Goal: Task Accomplishment & Management: Manage account settings

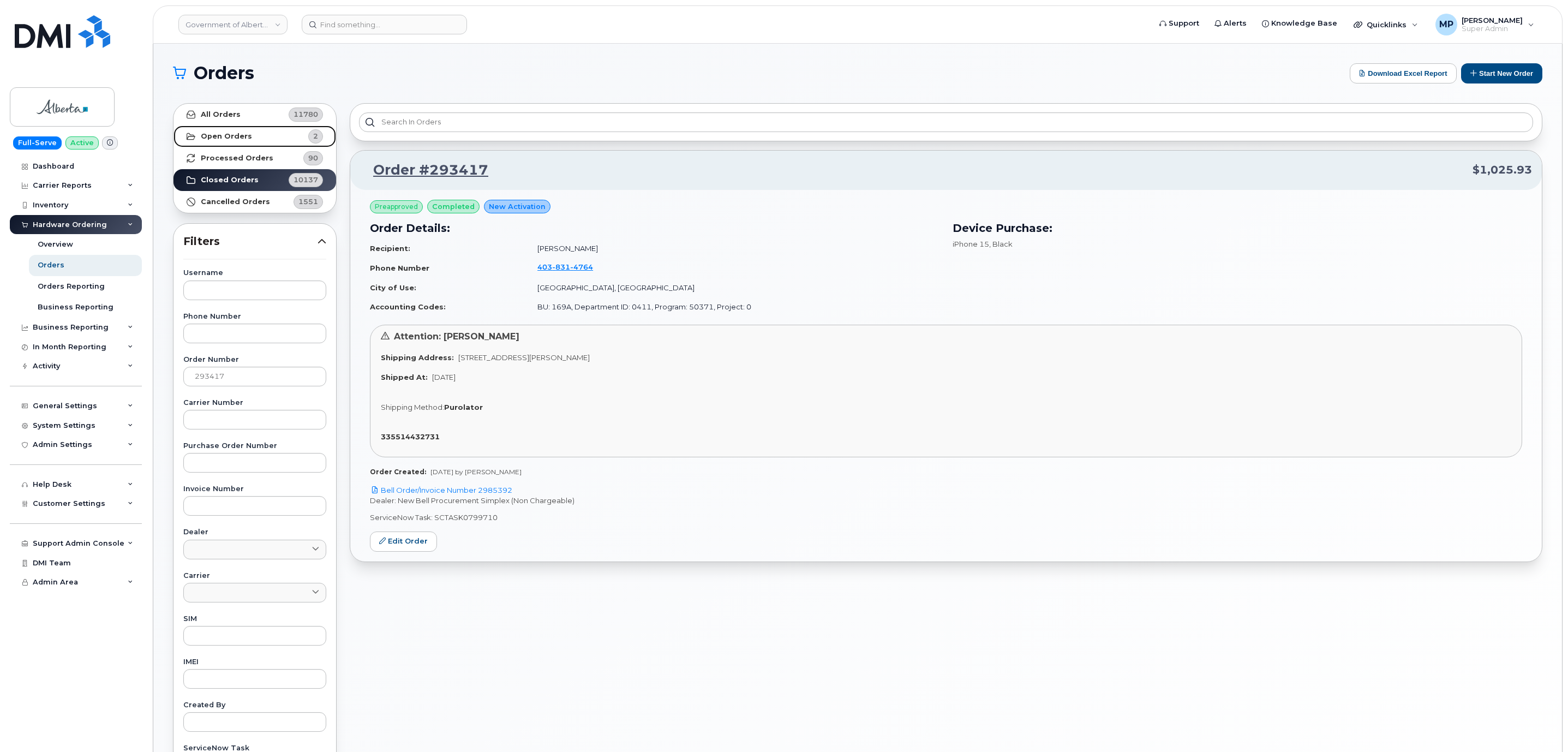
click at [232, 138] on strong "Open Orders" at bounding box center [226, 136] width 51 height 9
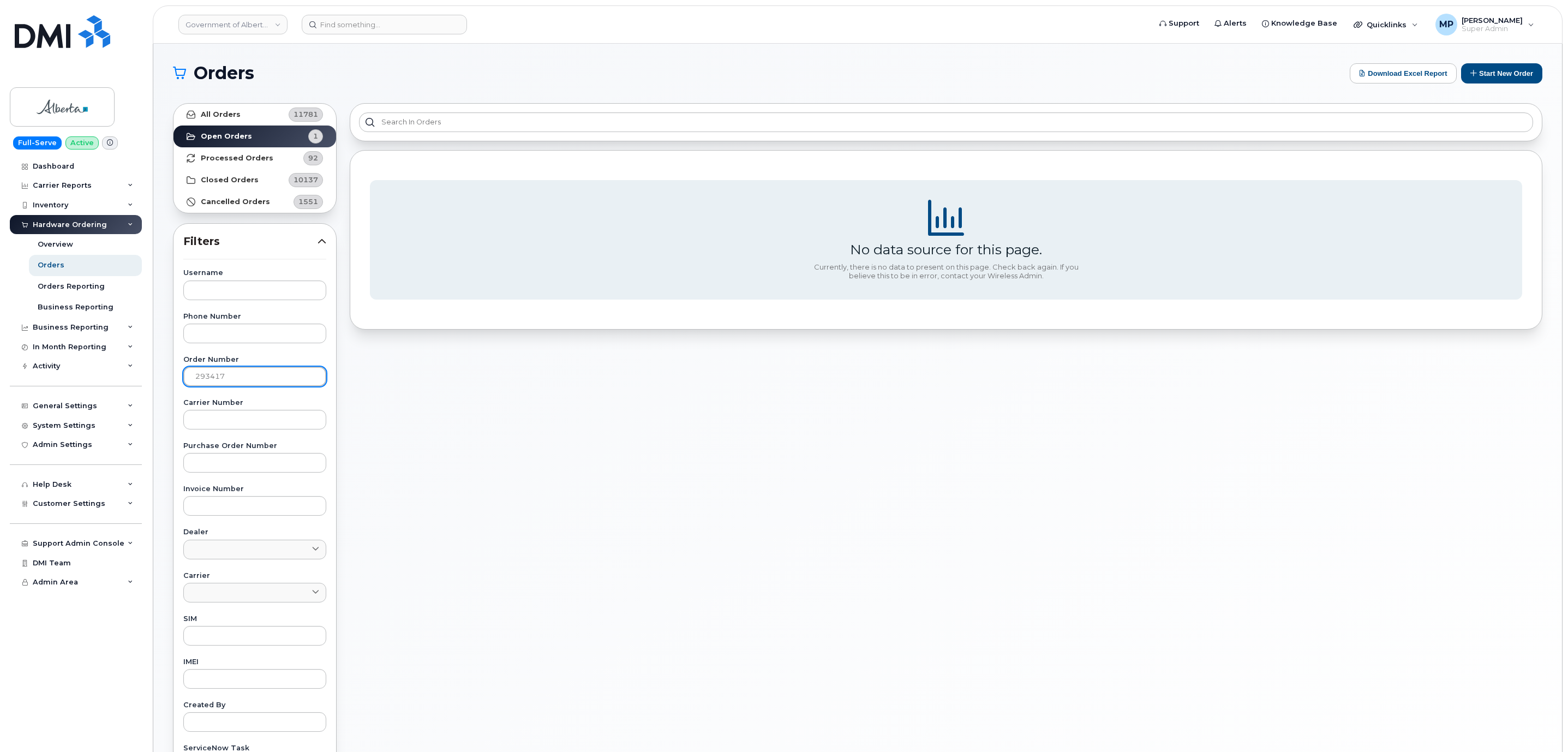
drag, startPoint x: 256, startPoint y: 370, endPoint x: 167, endPoint y: 381, distance: 89.7
click at [167, 381] on div "All Orders 11781 Open Orders 1 Processed Orders 92 Closed Orders 10137 Cancelle…" at bounding box center [255, 479] width 176 height 767
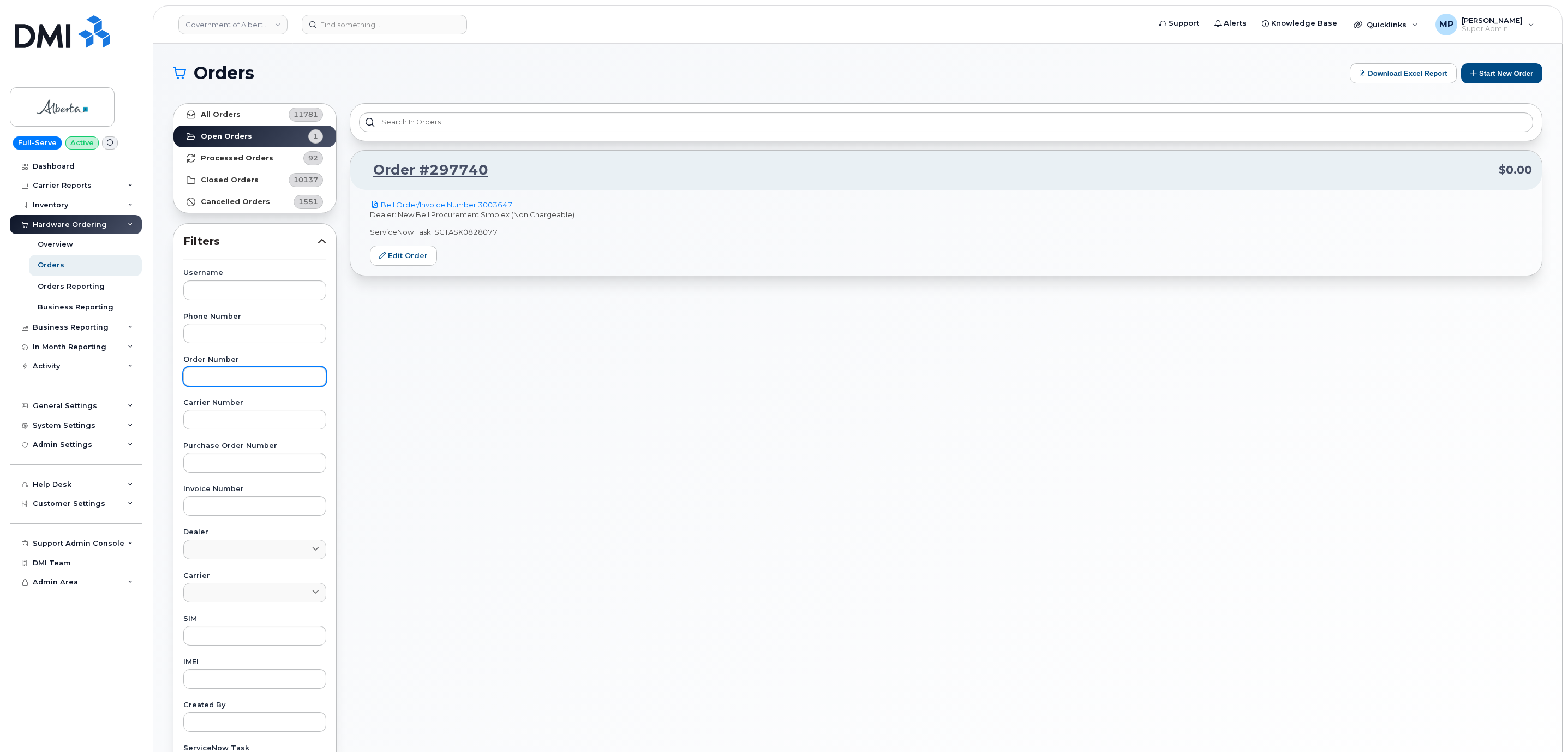
drag, startPoint x: 198, startPoint y: 356, endPoint x: 214, endPoint y: 368, distance: 20.0
click at [198, 356] on div "Username Phone Number Order Number Carrier Number Purchase Order Number Invoice…" at bounding box center [254, 522] width 169 height 505
click at [393, 257] on link "Edit Order" at bounding box center [403, 255] width 67 height 20
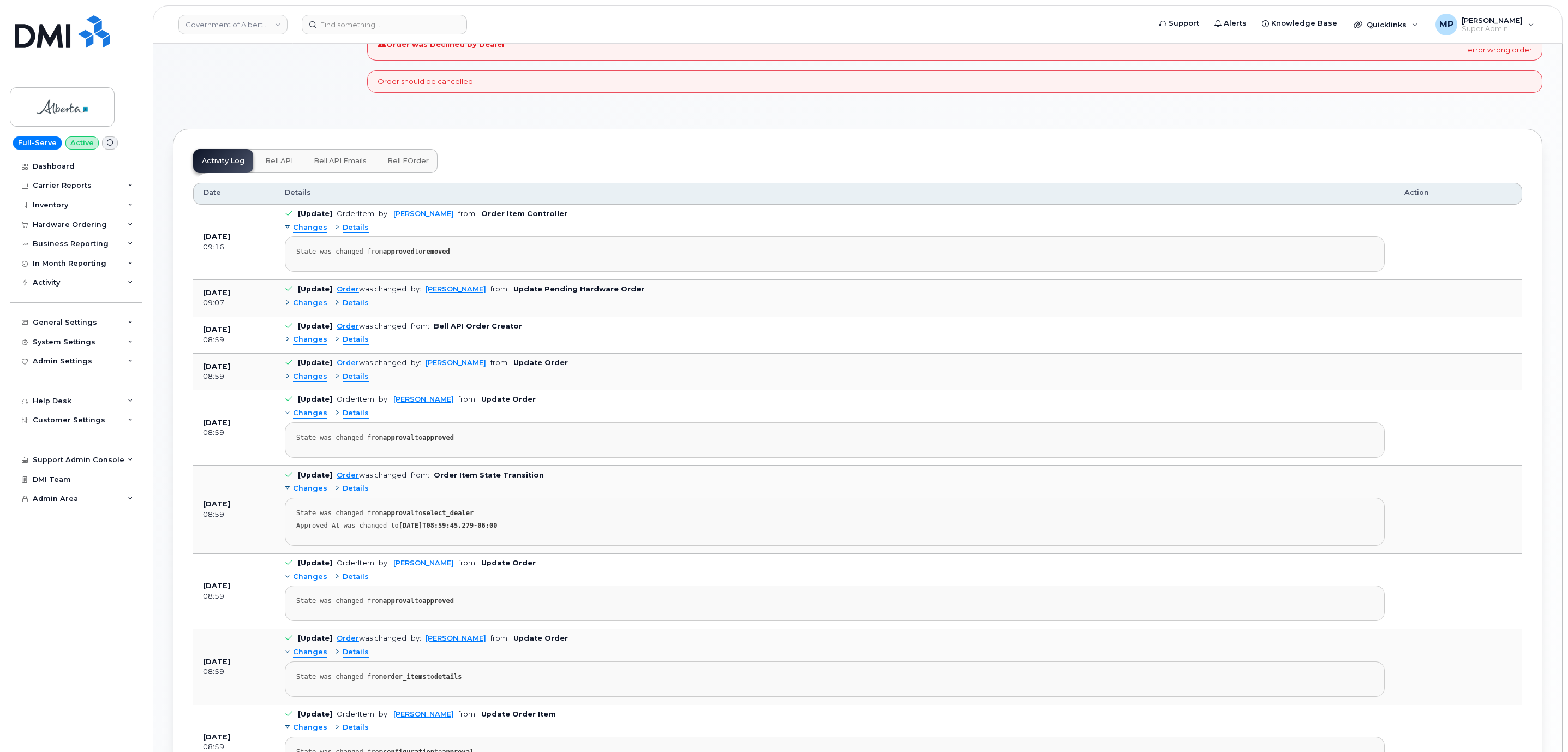
scroll to position [410, 0]
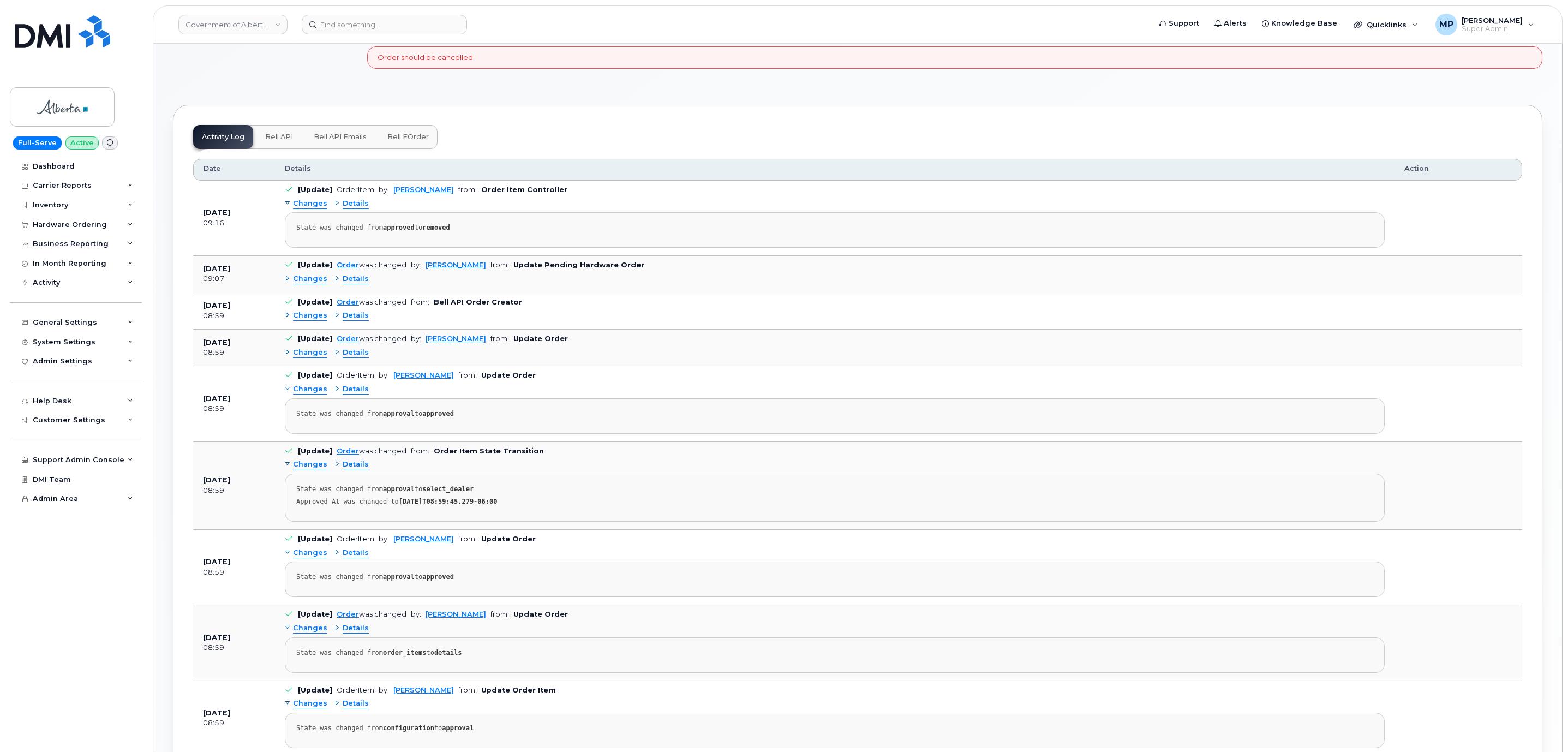
click at [307, 321] on span "Changes" at bounding box center [310, 316] width 34 height 11
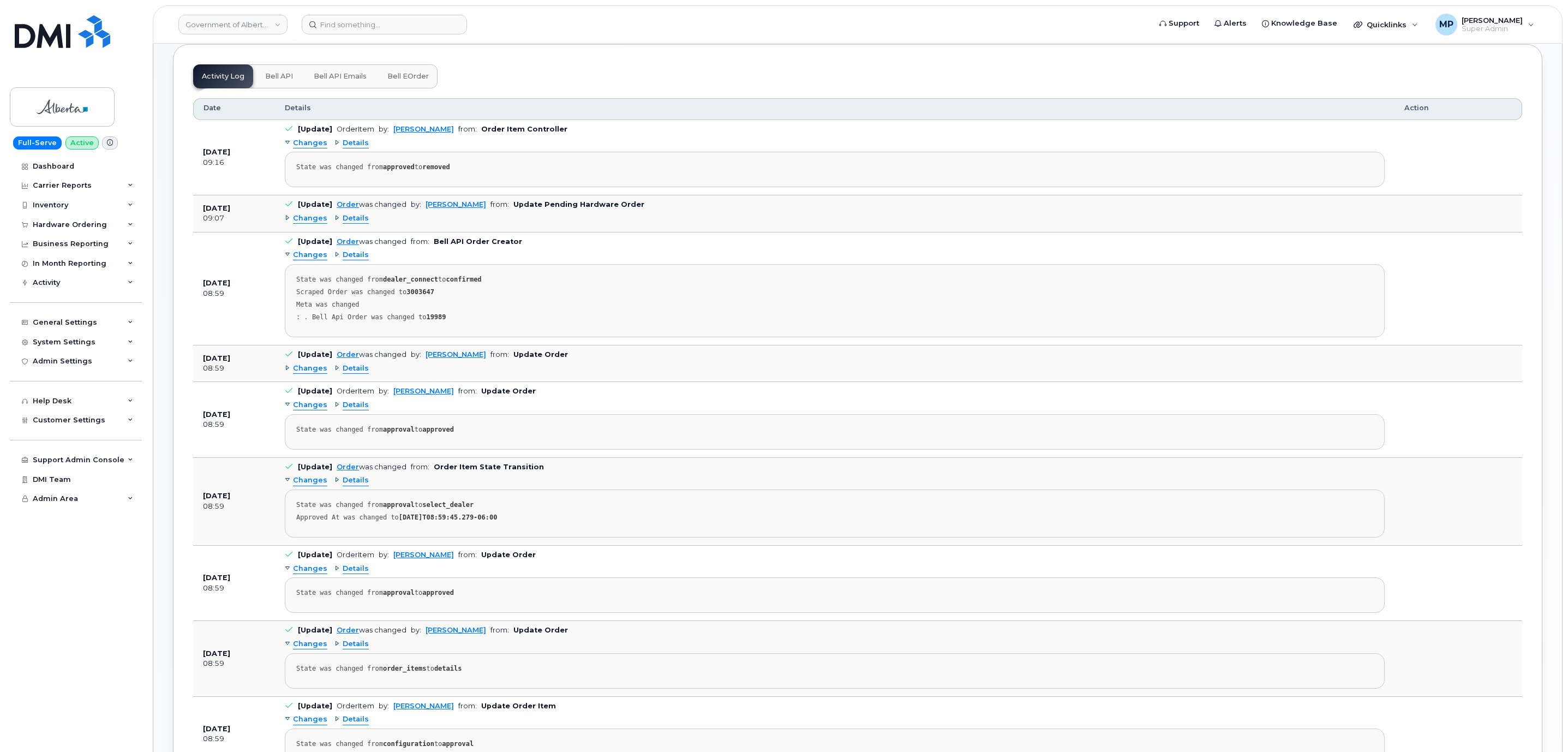
scroll to position [573, 0]
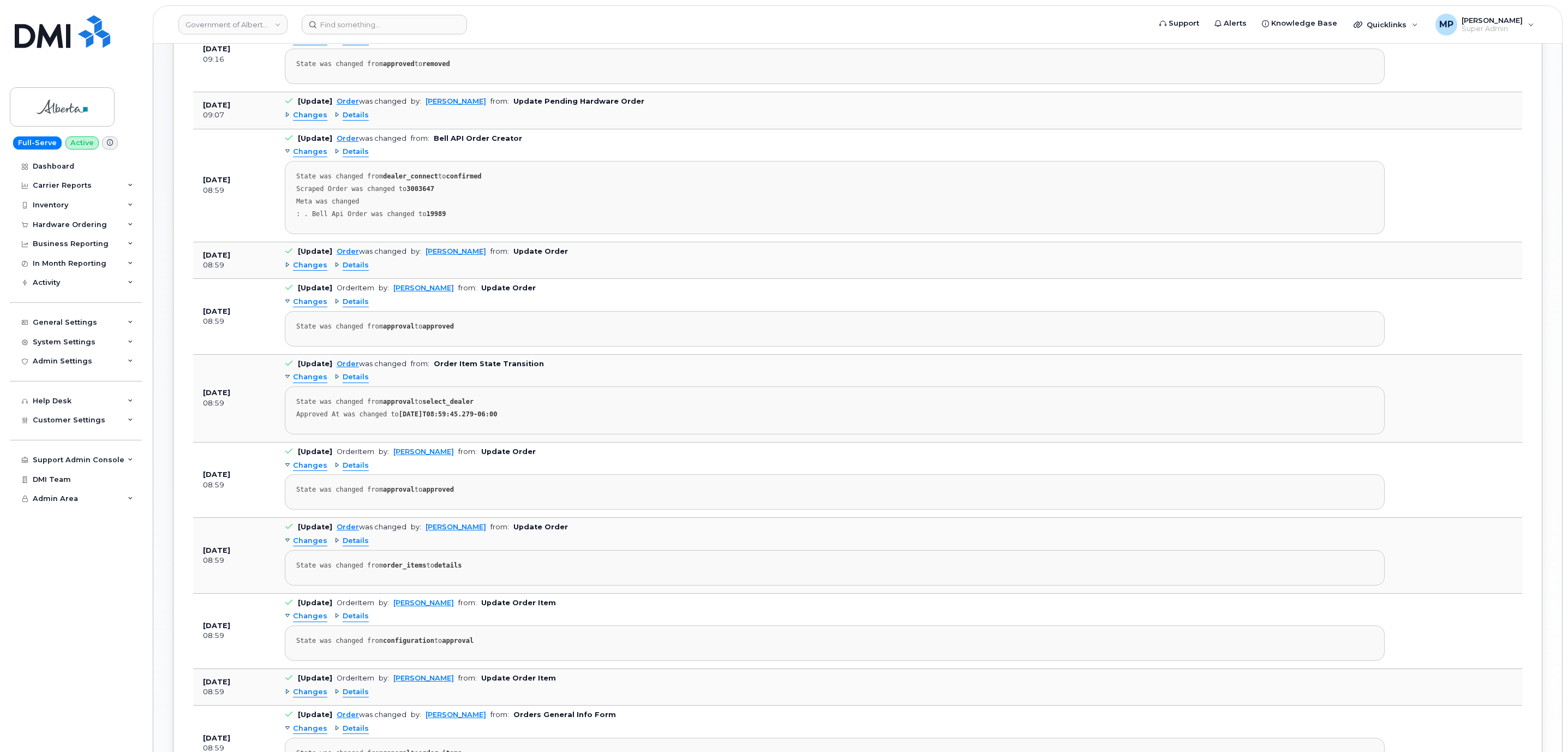
click at [309, 270] on span "Changes" at bounding box center [310, 266] width 34 height 11
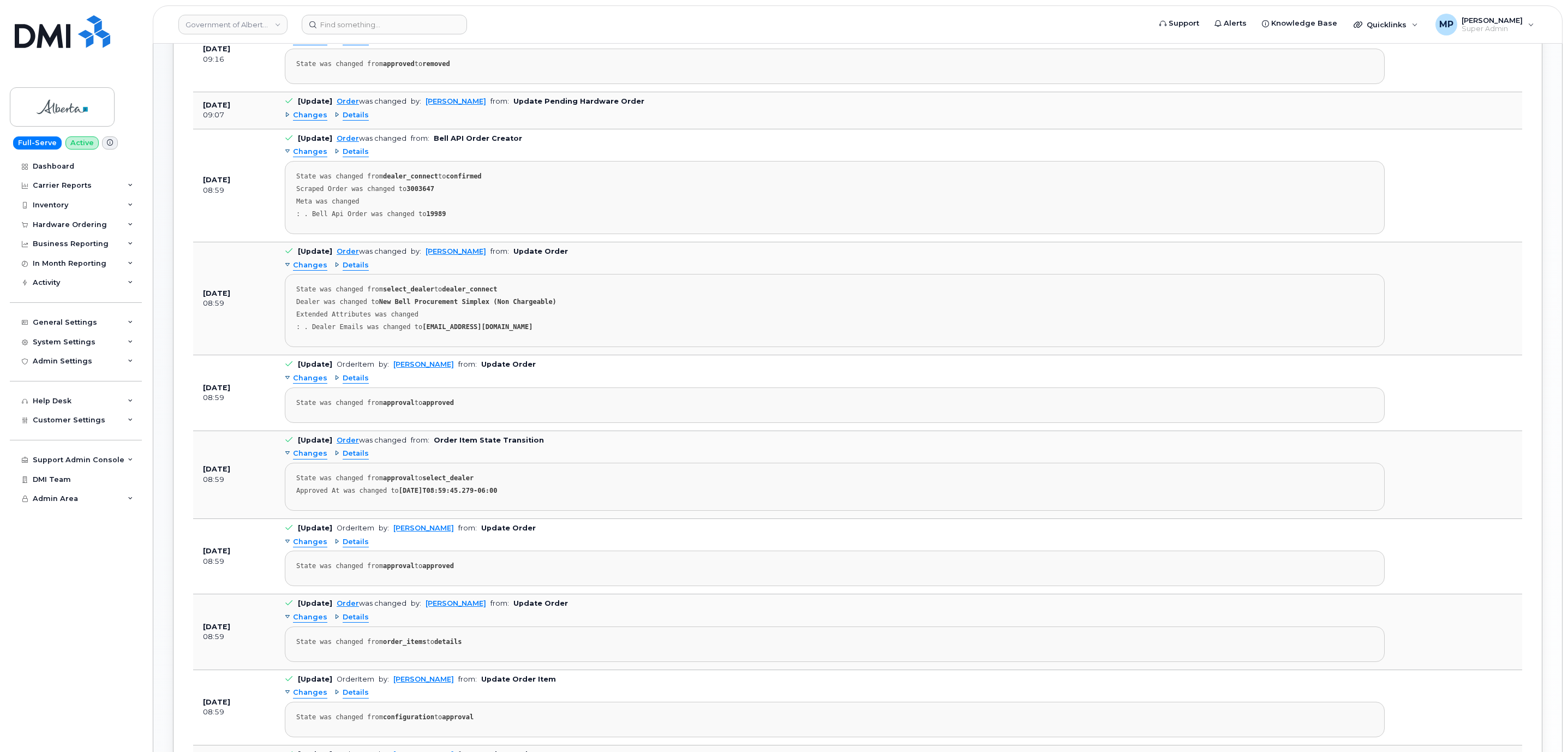
click at [303, 270] on span "Changes" at bounding box center [310, 266] width 34 height 11
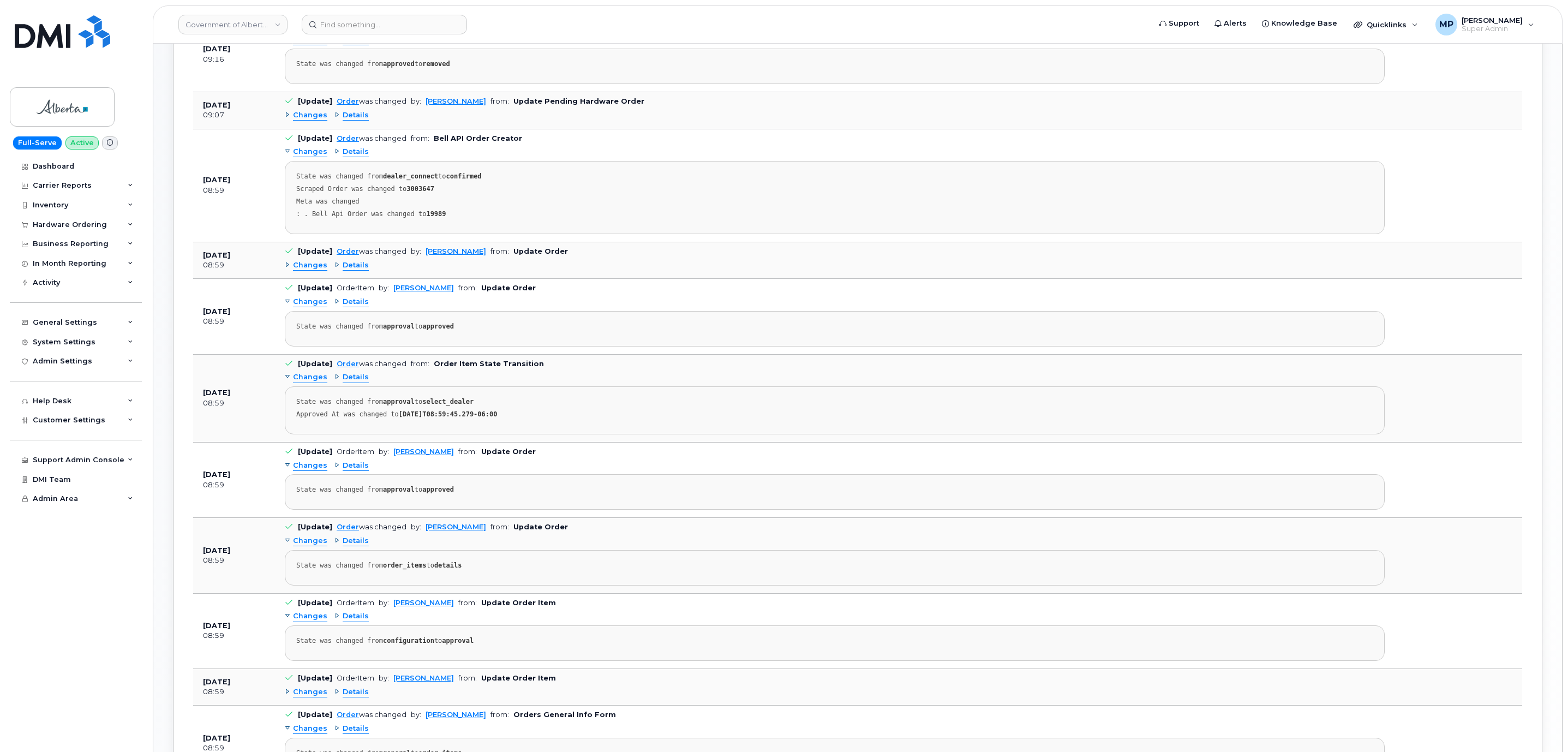
click at [307, 306] on span "Changes" at bounding box center [310, 302] width 34 height 11
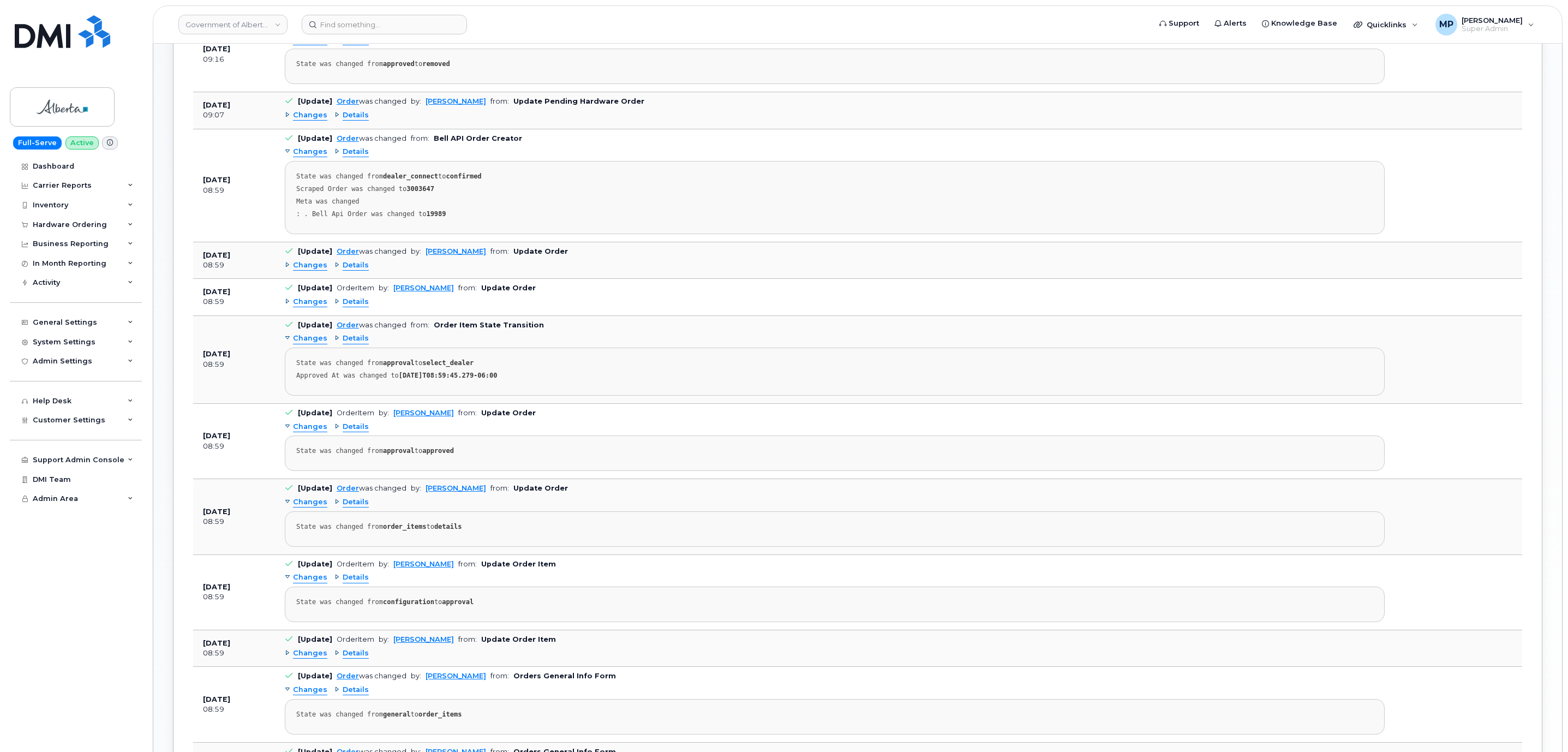
click at [307, 306] on span "Changes" at bounding box center [310, 302] width 34 height 11
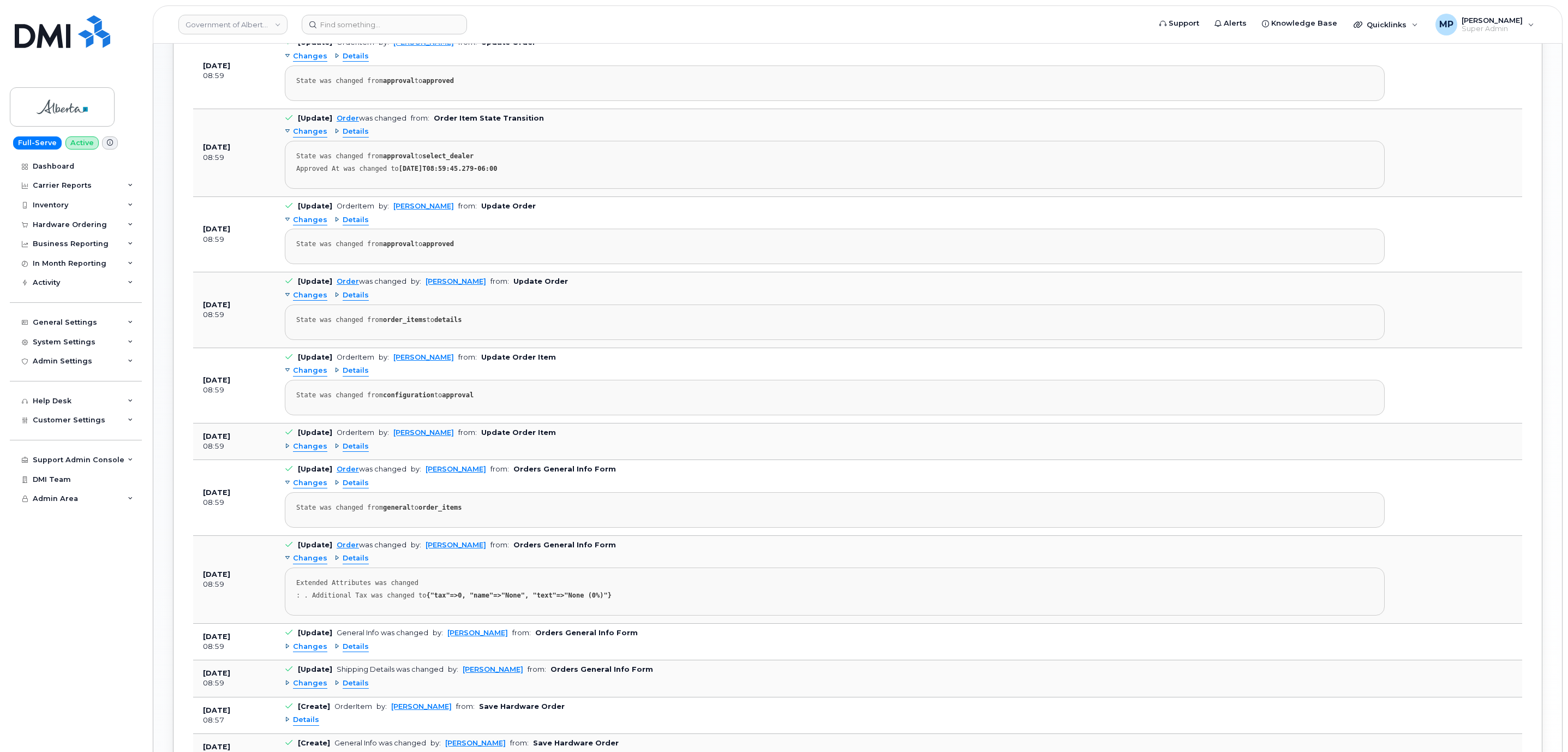
scroll to position [901, 0]
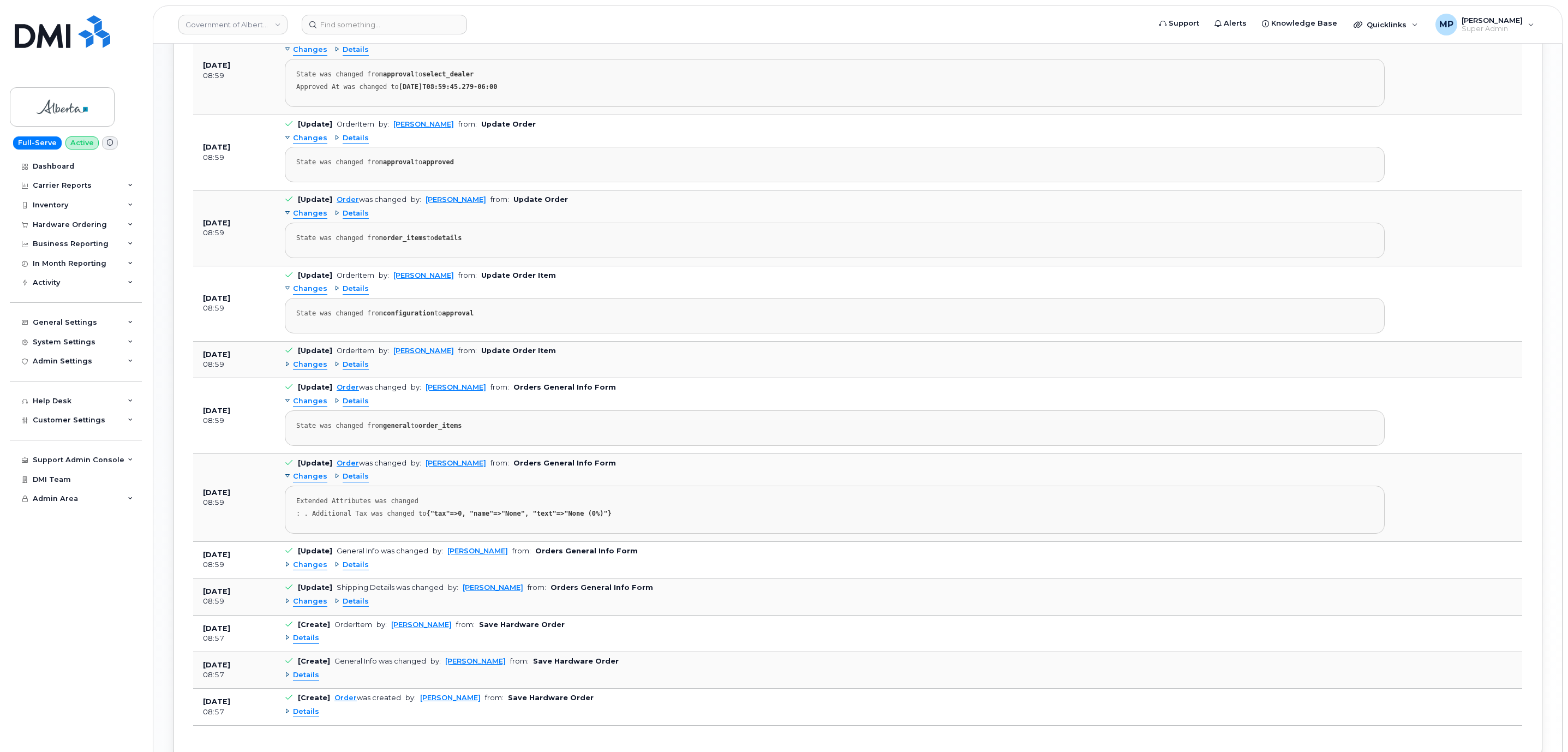
click at [310, 294] on span "Changes" at bounding box center [310, 289] width 34 height 11
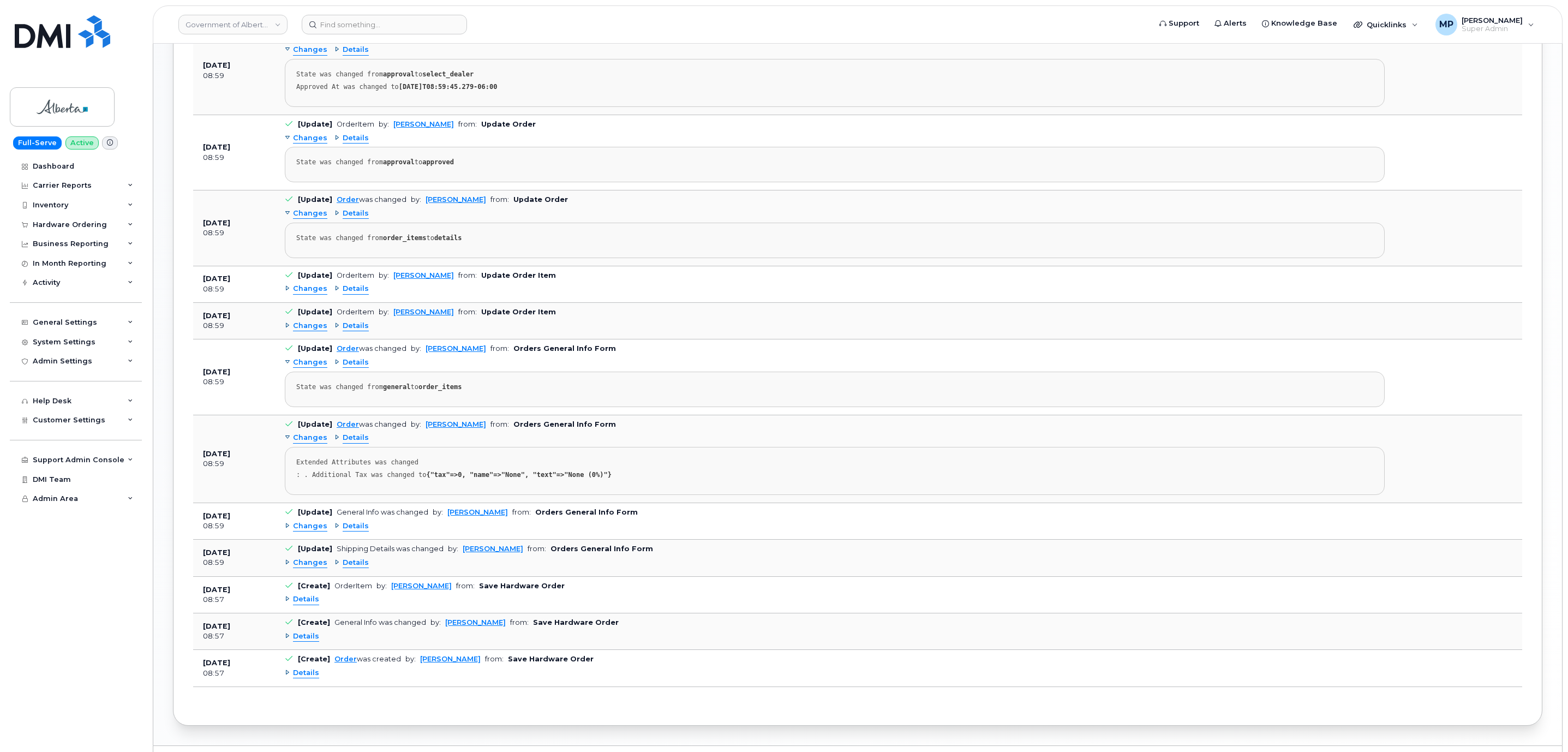
click at [310, 294] on span "Changes" at bounding box center [310, 289] width 34 height 11
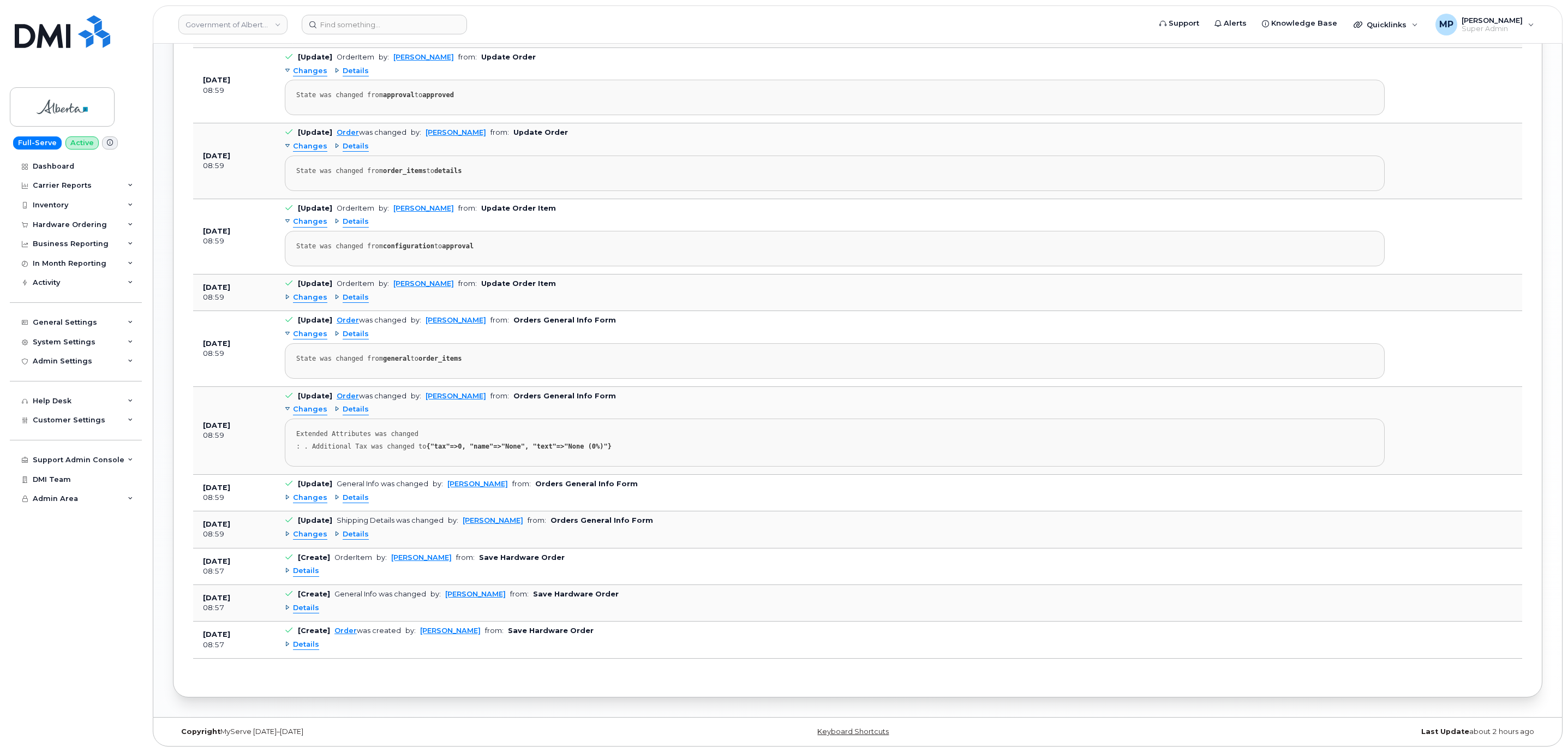
scroll to position [987, 0]
click at [302, 292] on span "Changes" at bounding box center [310, 297] width 34 height 11
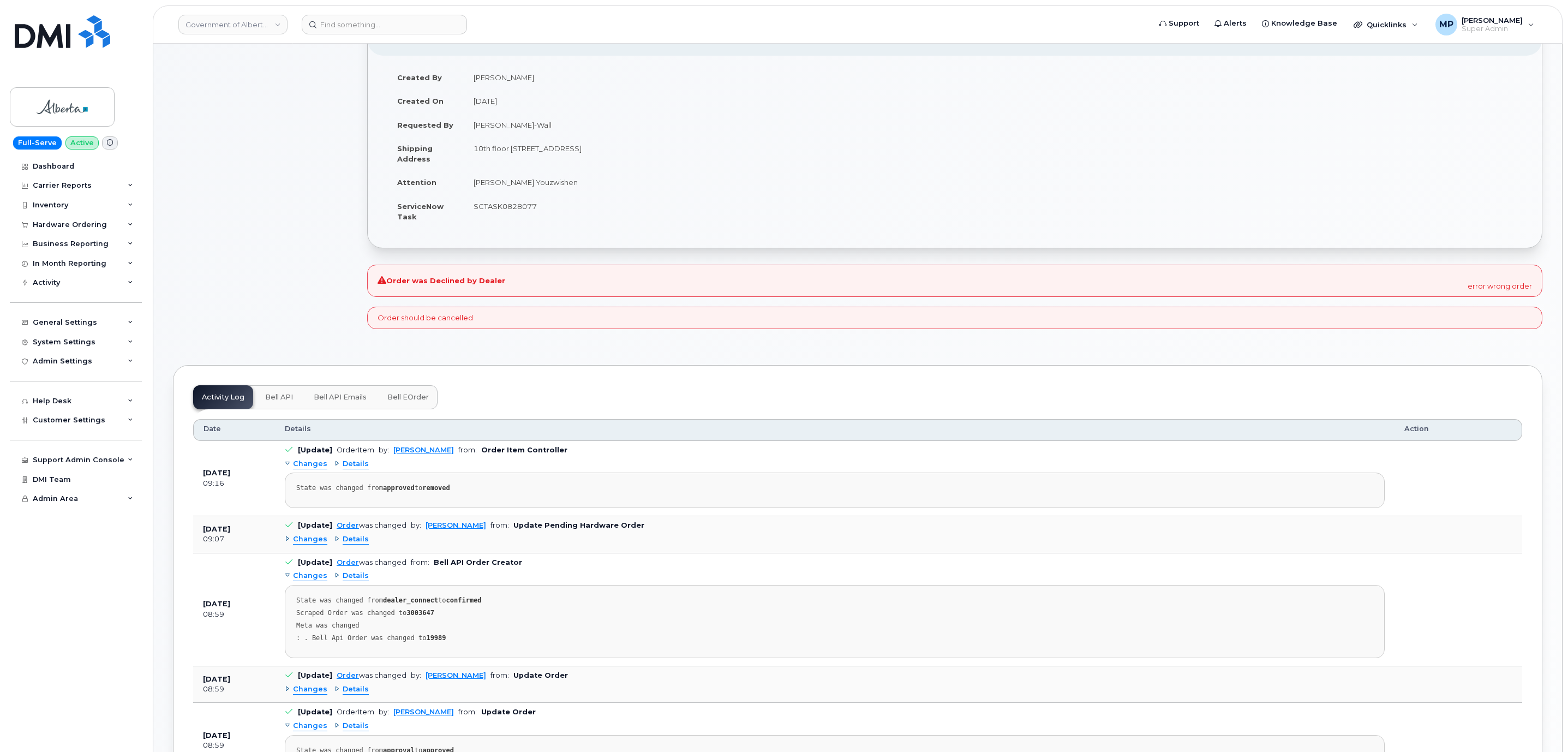
scroll to position [0, 0]
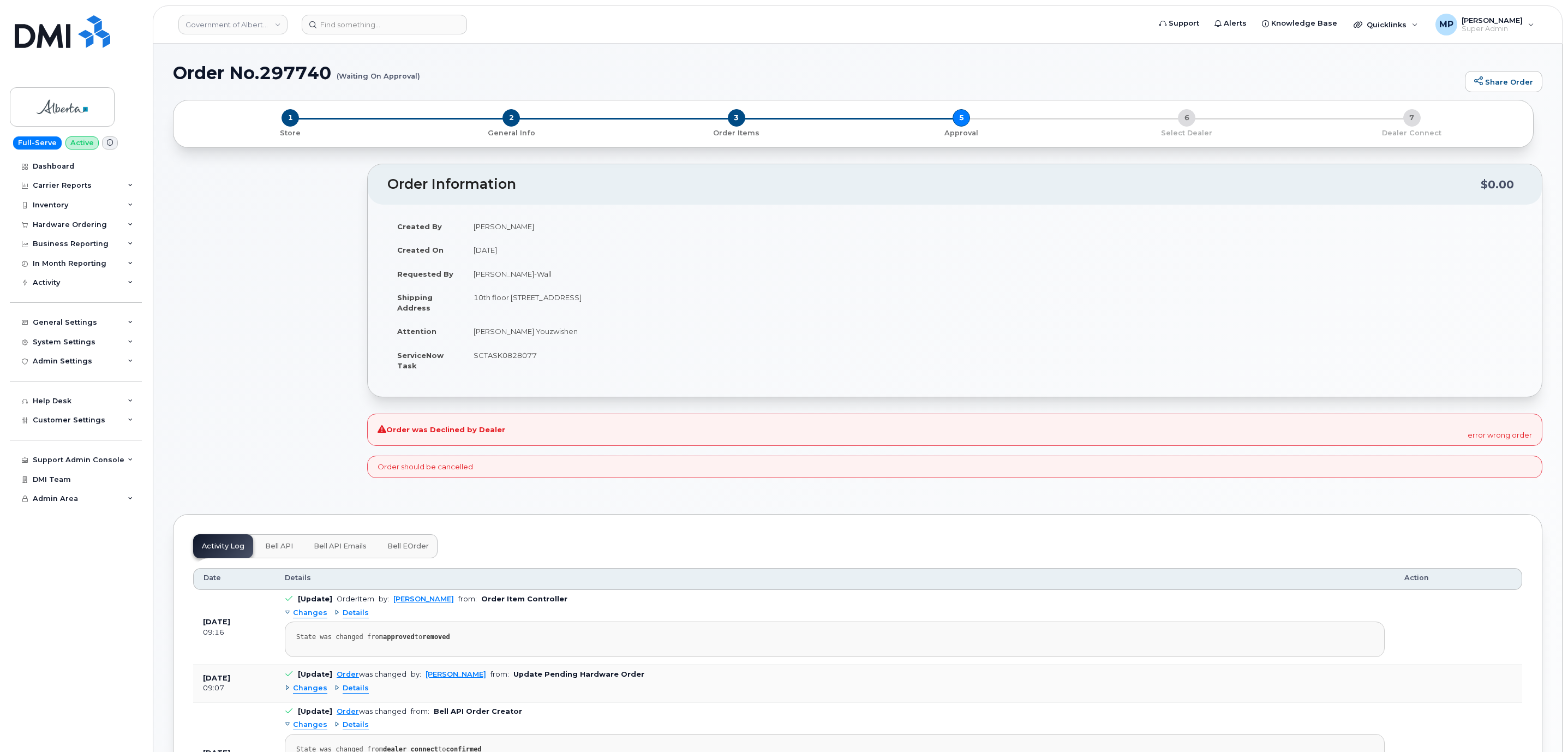
click at [1062, 474] on div "Order should be cancelled" at bounding box center [955, 467] width 1176 height 23
click at [1061, 470] on div "Order should be cancelled" at bounding box center [955, 467] width 1176 height 23
click at [1062, 470] on div "Order should be cancelled" at bounding box center [955, 467] width 1176 height 23
drag, startPoint x: 1060, startPoint y: 470, endPoint x: 1057, endPoint y: 457, distance: 13.3
click at [1064, 470] on div "Order should be cancelled" at bounding box center [955, 467] width 1176 height 23
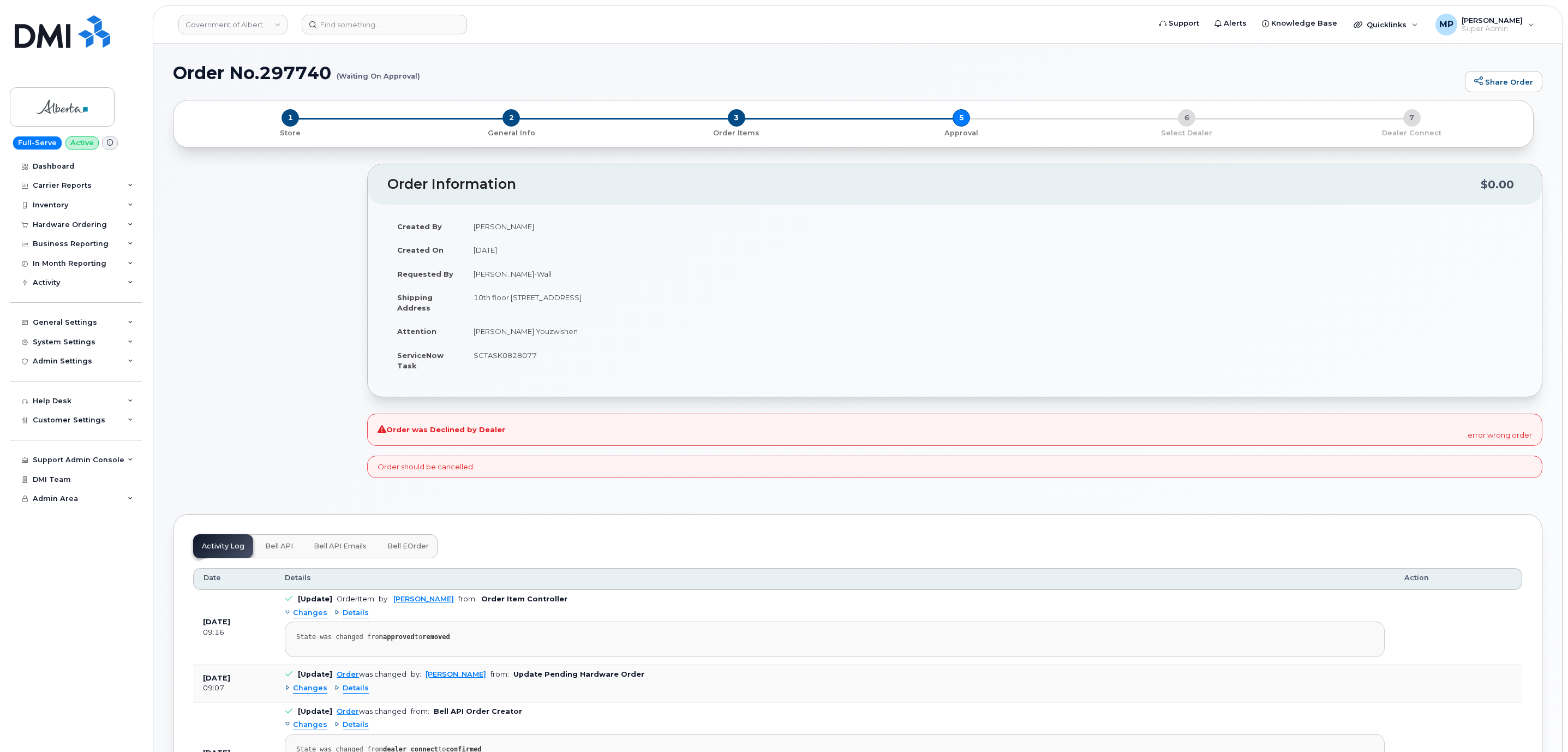
drag, startPoint x: 1051, startPoint y: 425, endPoint x: 1055, endPoint y: 418, distance: 8.1
click at [1054, 421] on div "Order was Declined by Dealer error wrong order" at bounding box center [955, 430] width 1176 height 32
drag, startPoint x: 1080, startPoint y: 477, endPoint x: 1078, endPoint y: 470, distance: 7.3
click at [1080, 475] on div "Order should be cancelled" at bounding box center [955, 467] width 1176 height 23
drag, startPoint x: 1078, startPoint y: 470, endPoint x: 1062, endPoint y: 455, distance: 21.9
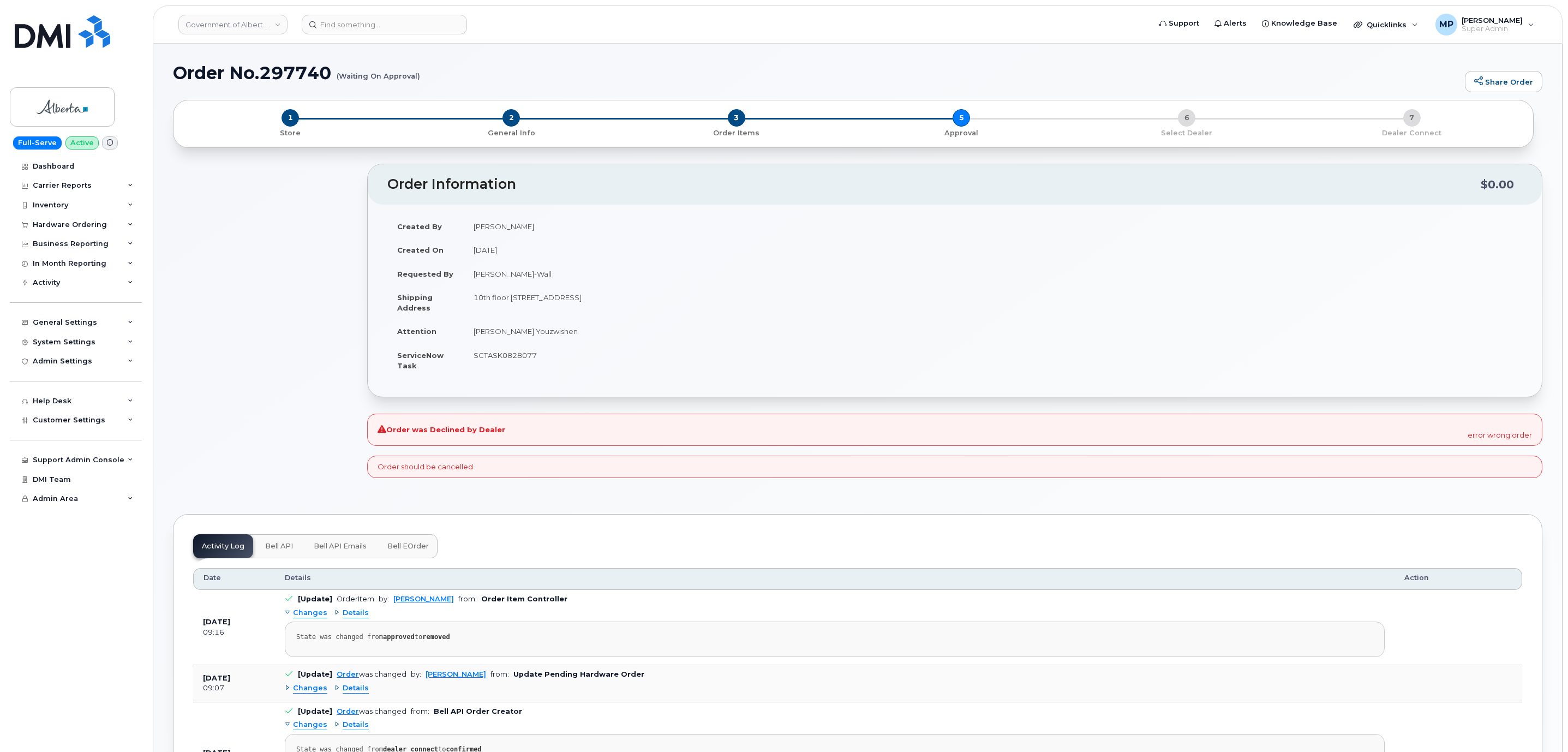
click at [1079, 469] on div "Order should be cancelled" at bounding box center [955, 467] width 1176 height 23
click at [866, 431] on div "Order was Declined by Dealer error wrong order" at bounding box center [955, 430] width 1176 height 32
drag, startPoint x: 671, startPoint y: 467, endPoint x: 550, endPoint y: 460, distance: 121.2
click at [655, 464] on div "Order should be cancelled" at bounding box center [955, 467] width 1176 height 23
click at [276, 341] on div at bounding box center [261, 325] width 175 height 325
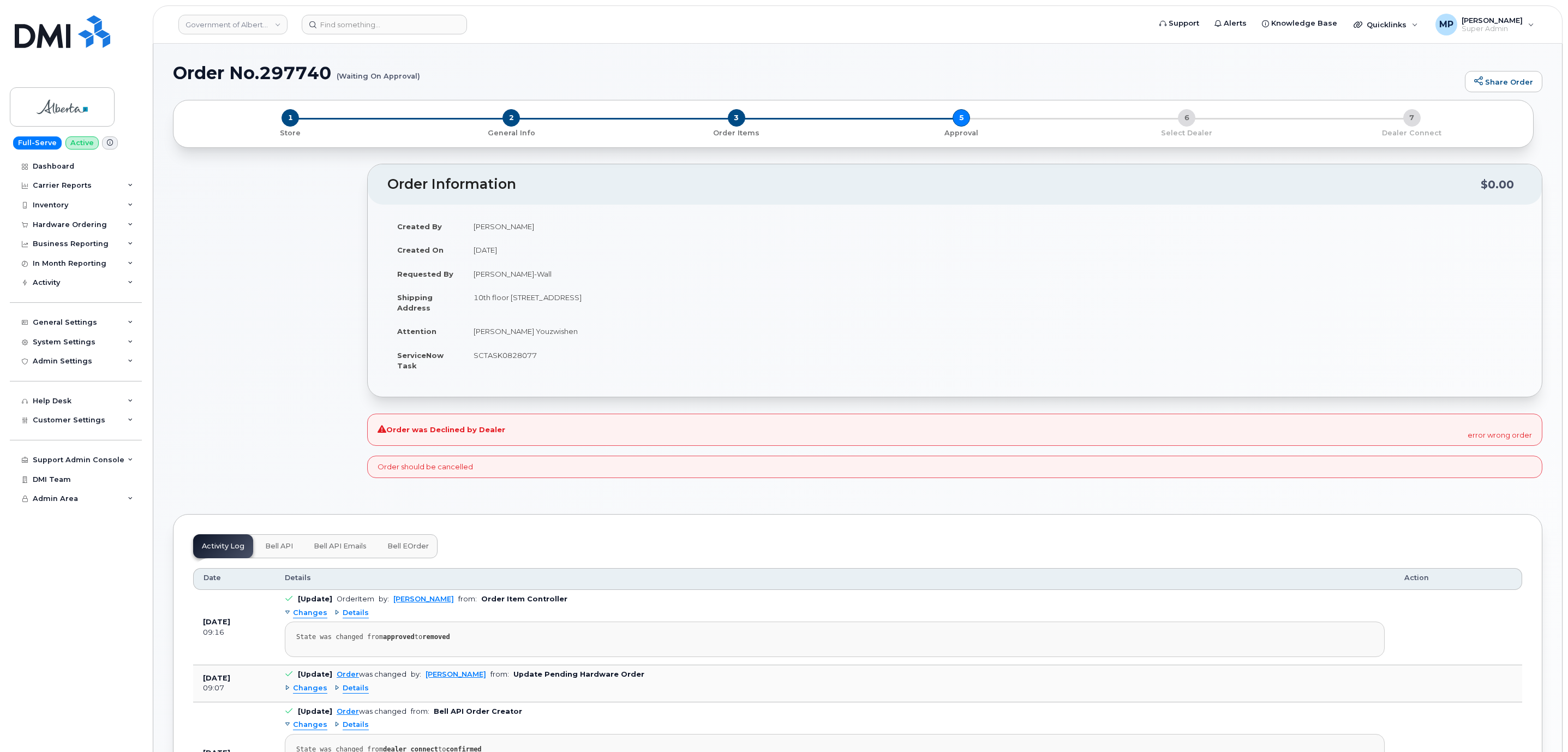
click at [506, 110] on div "2 General Info" at bounding box center [511, 124] width 226 height 29
drag, startPoint x: 512, startPoint y: 123, endPoint x: 510, endPoint y: 128, distance: 5.4
click at [510, 123] on span "2" at bounding box center [511, 118] width 18 height 18
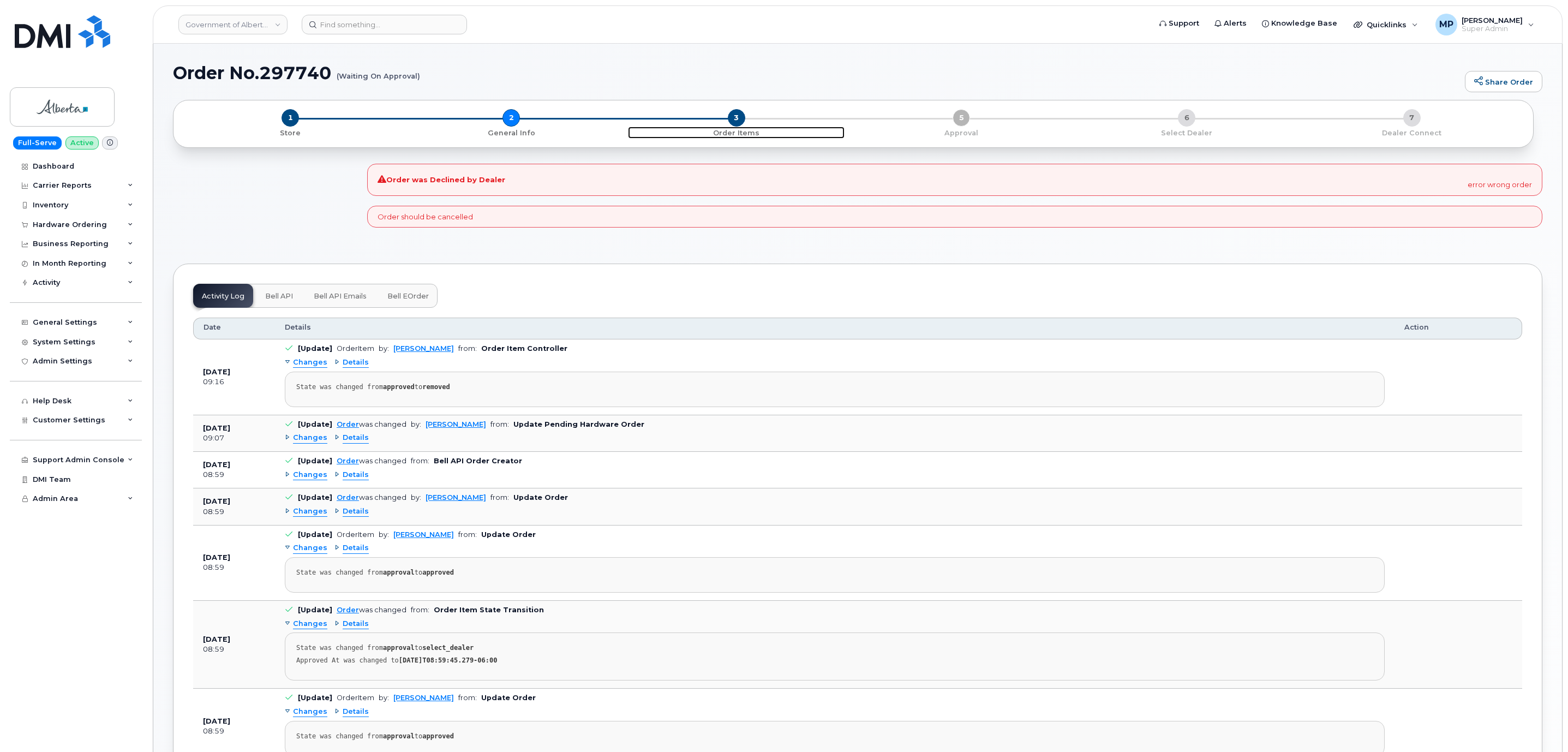
click at [738, 113] on span "3" at bounding box center [737, 118] width 18 height 18
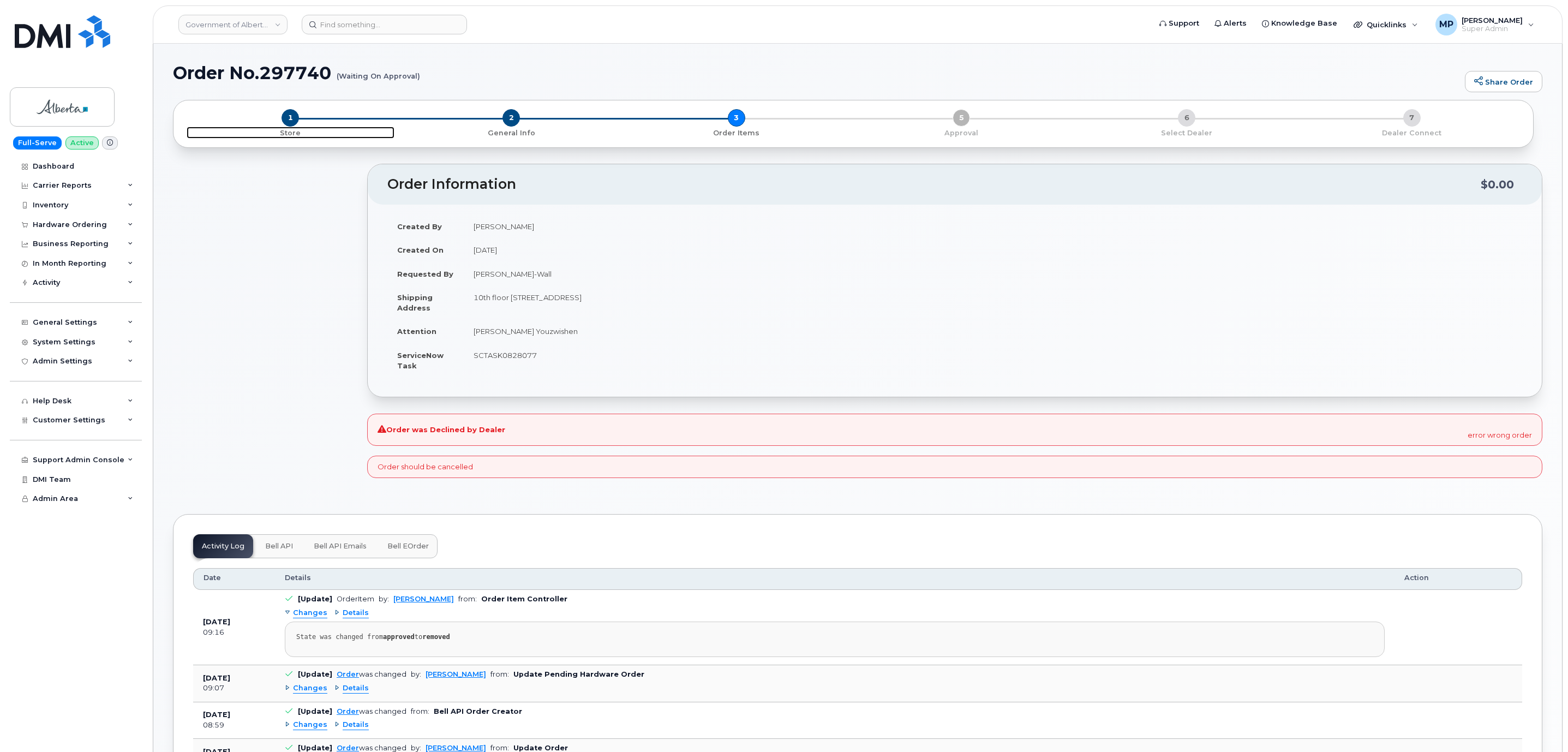
click at [290, 118] on span "1" at bounding box center [290, 118] width 18 height 18
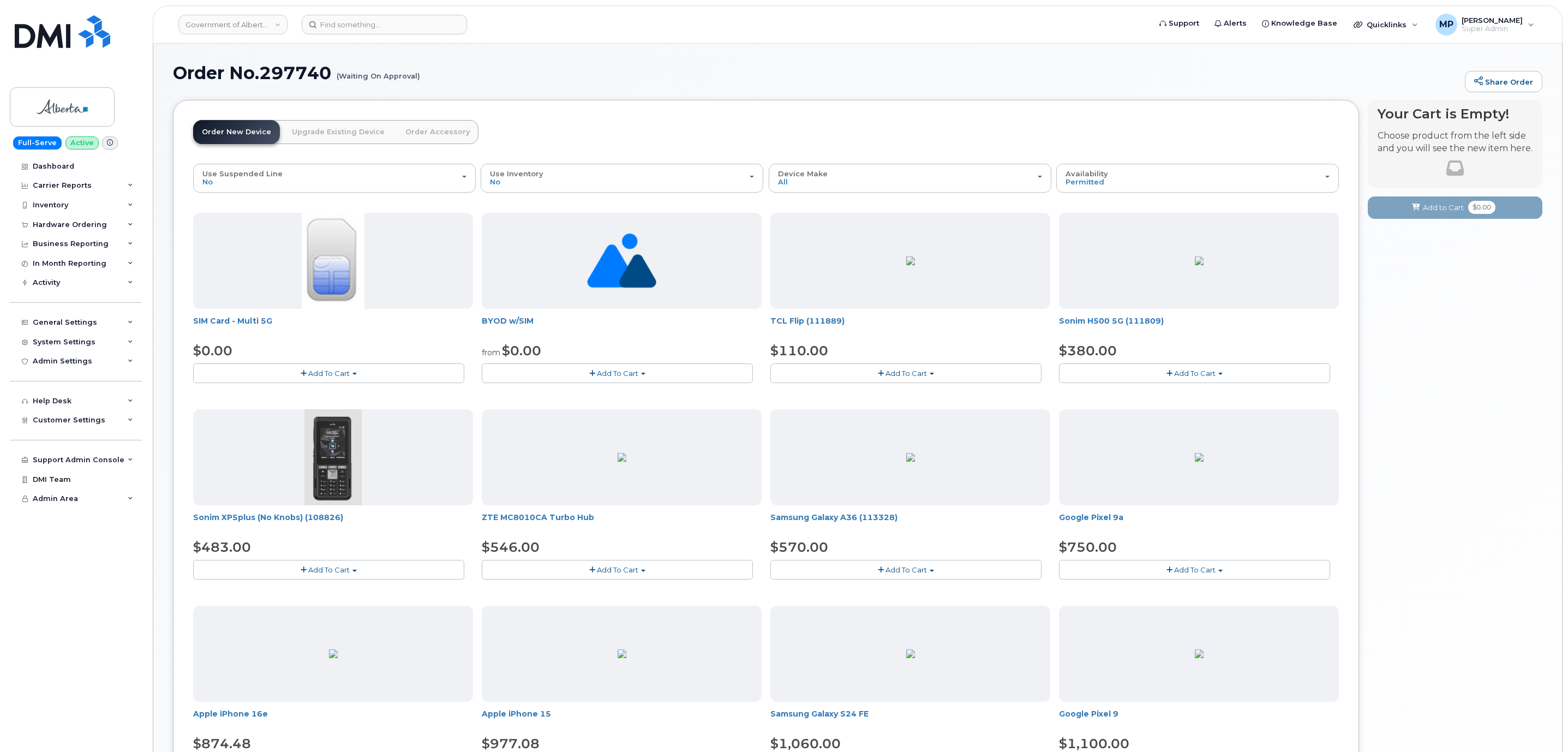
click at [304, 67] on h1 "Order No.297740 (Waiting On Approval)" at bounding box center [816, 73] width 1286 height 19
click at [61, 225] on div "Hardware Ordering" at bounding box center [70, 224] width 74 height 9
click at [53, 264] on div "Orders" at bounding box center [51, 266] width 27 height 10
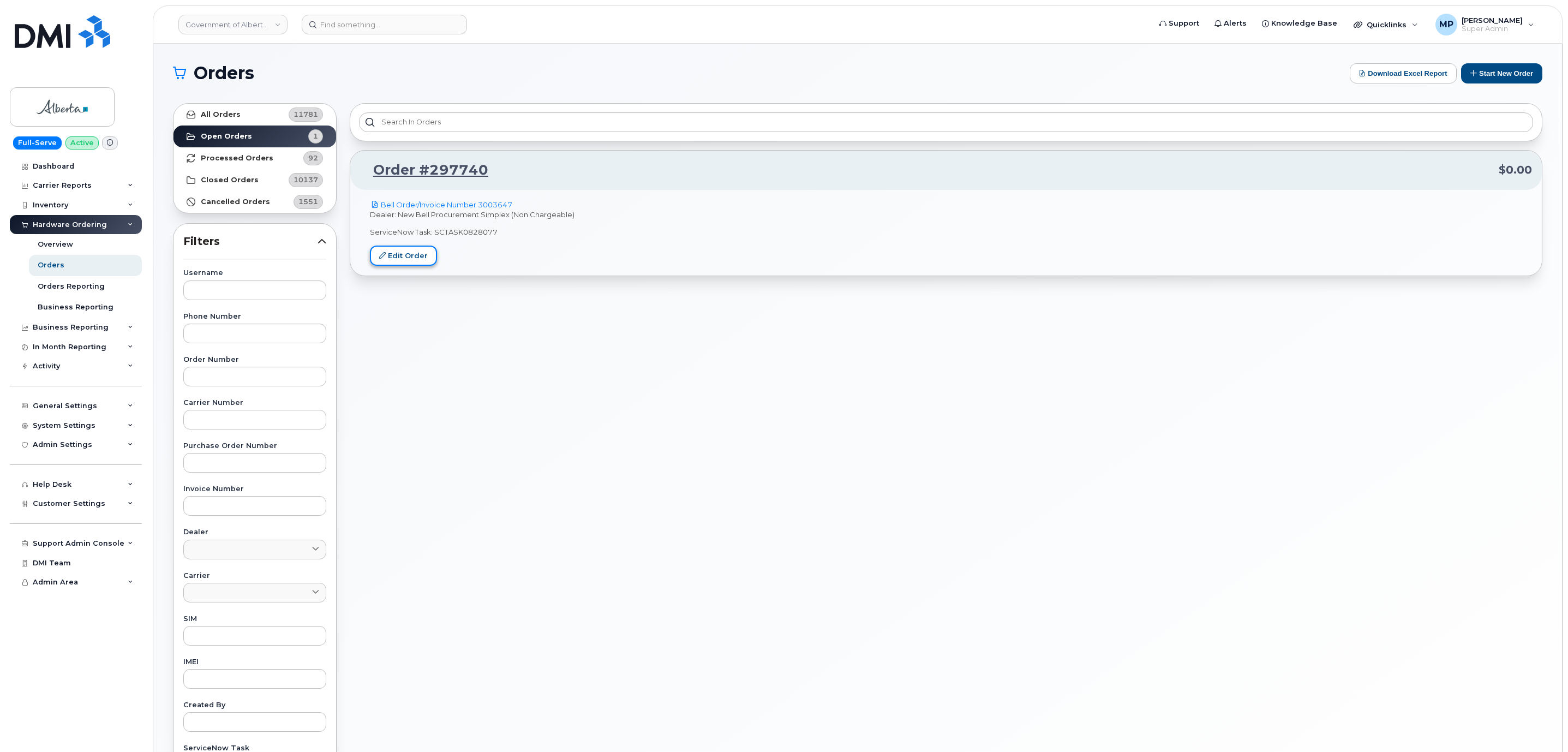
click at [405, 257] on link "Edit Order" at bounding box center [403, 255] width 67 height 20
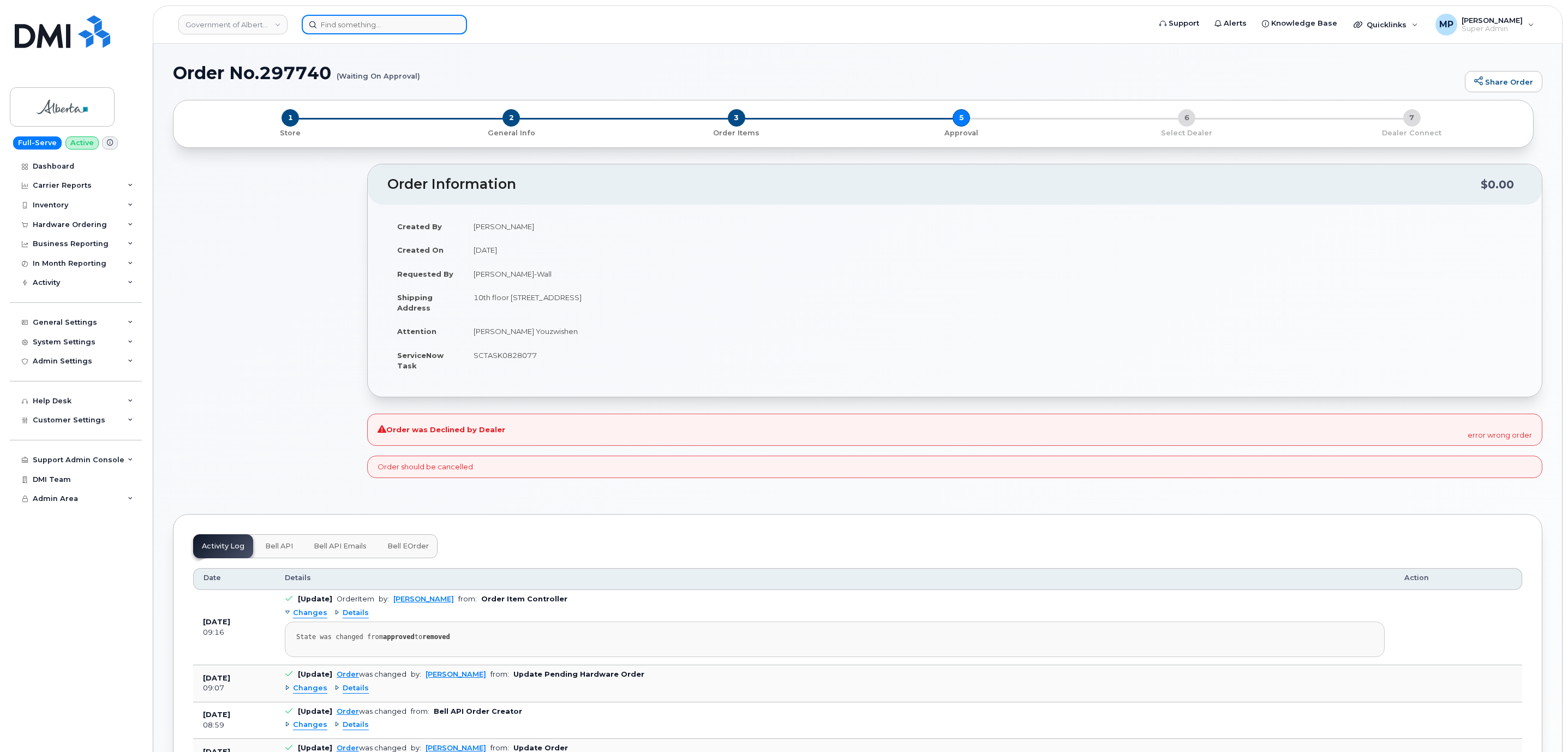
click at [401, 23] on input at bounding box center [384, 24] width 165 height 19
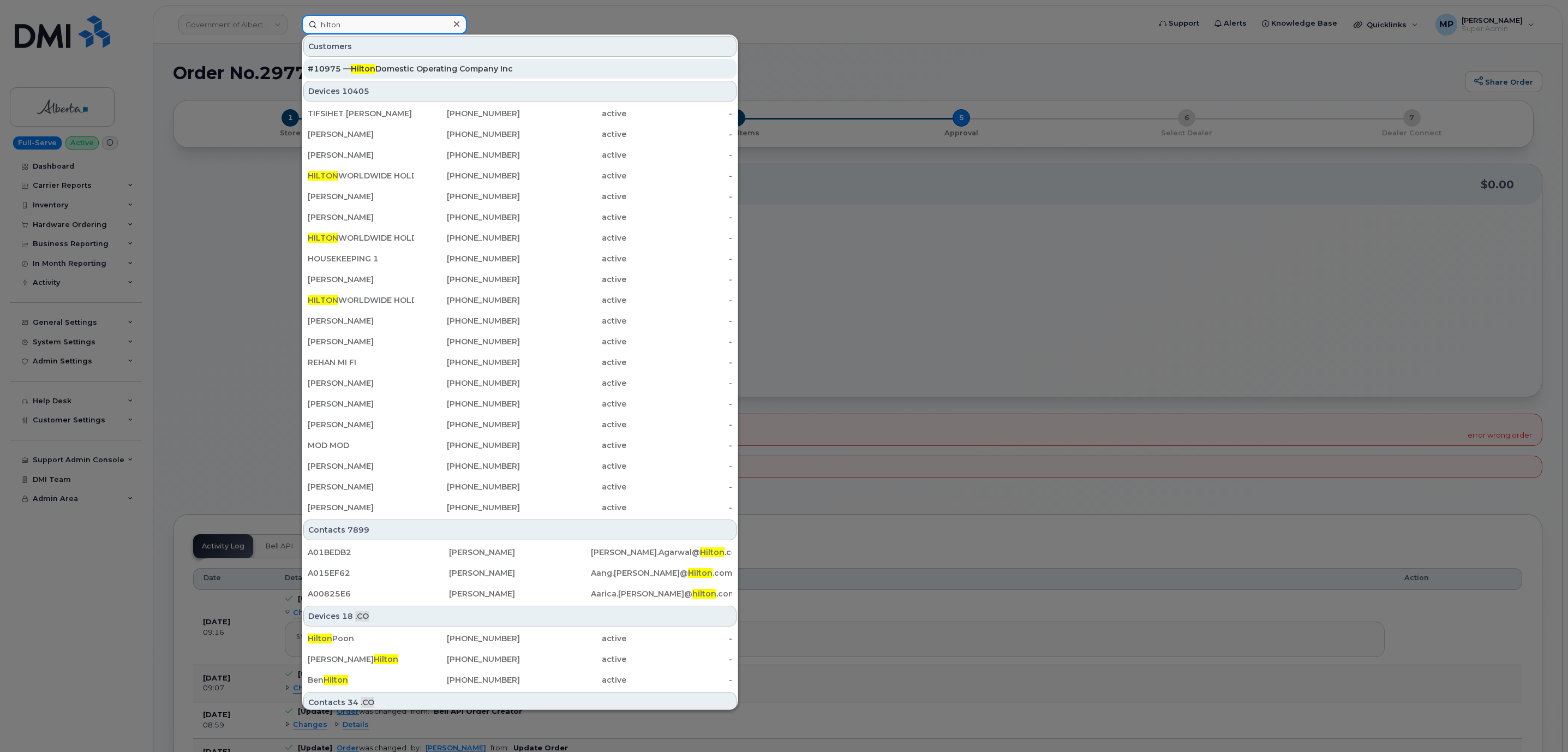
type input "hilton"
click at [364, 65] on div "#10975 — Hilton Domestic Operating Company Inc" at bounding box center [519, 68] width 425 height 11
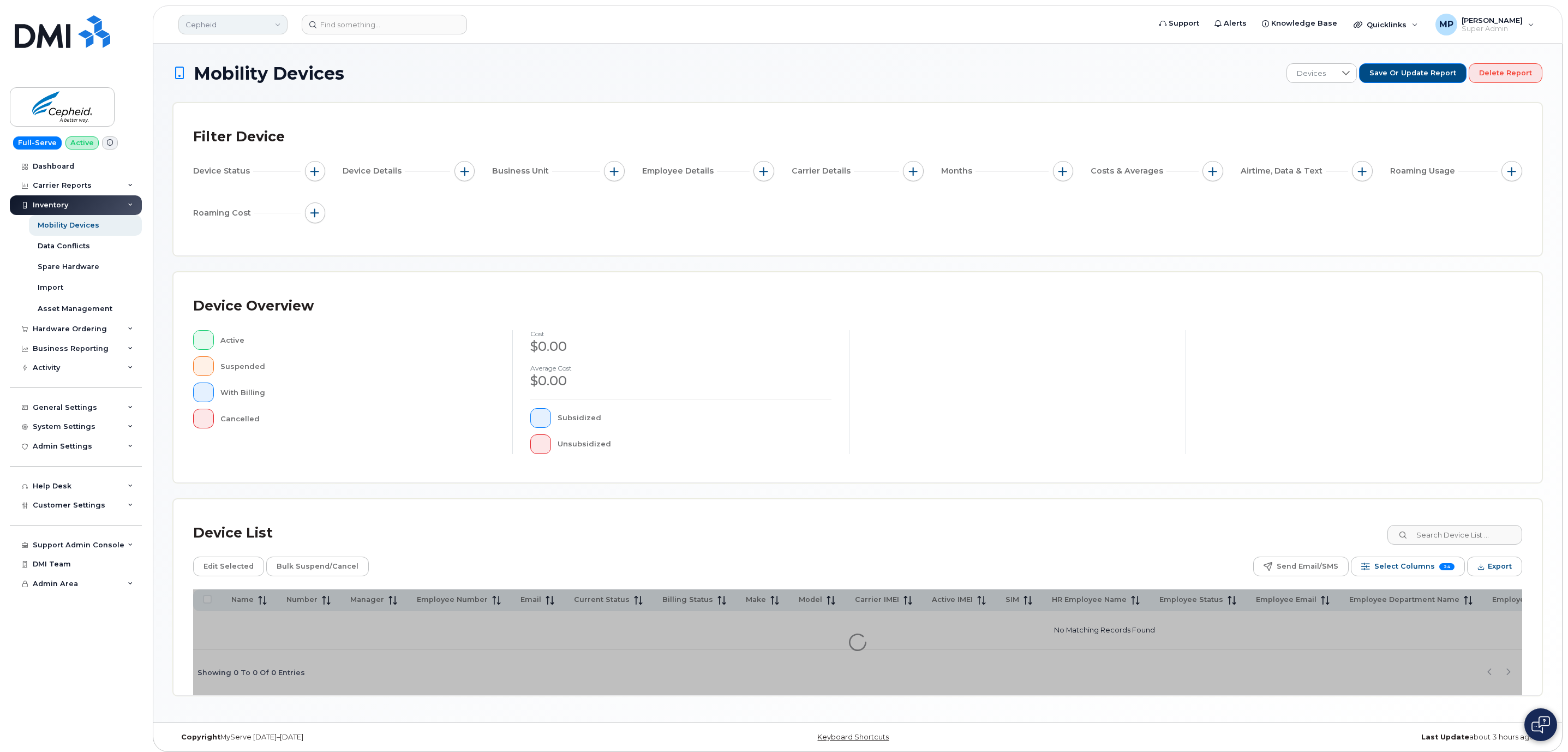
click at [239, 28] on link "Cepheid" at bounding box center [233, 24] width 109 height 19
type input "abm"
click at [239, 131] on span "ABM Industries, Inc." at bounding box center [222, 125] width 68 height 11
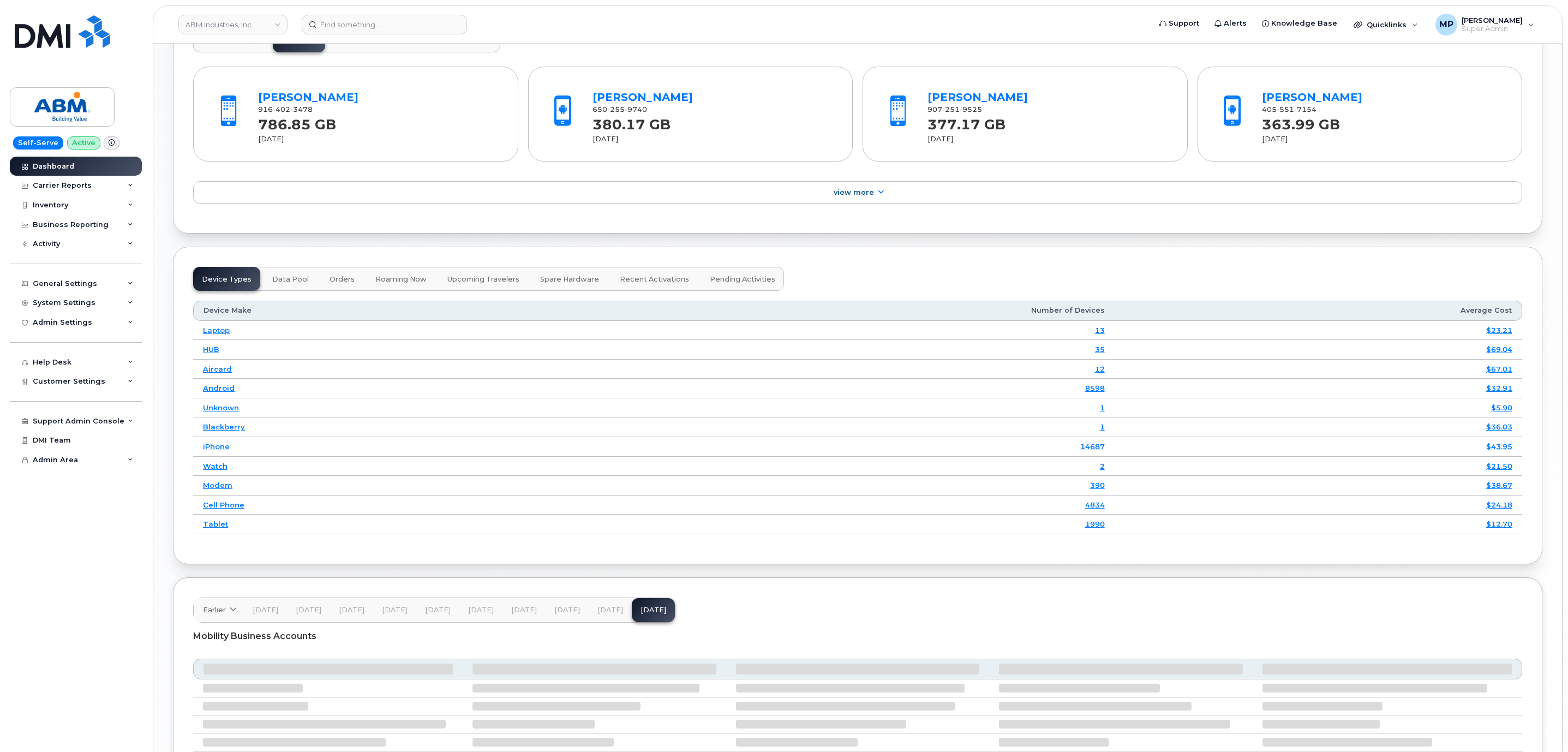
scroll to position [1017, 0]
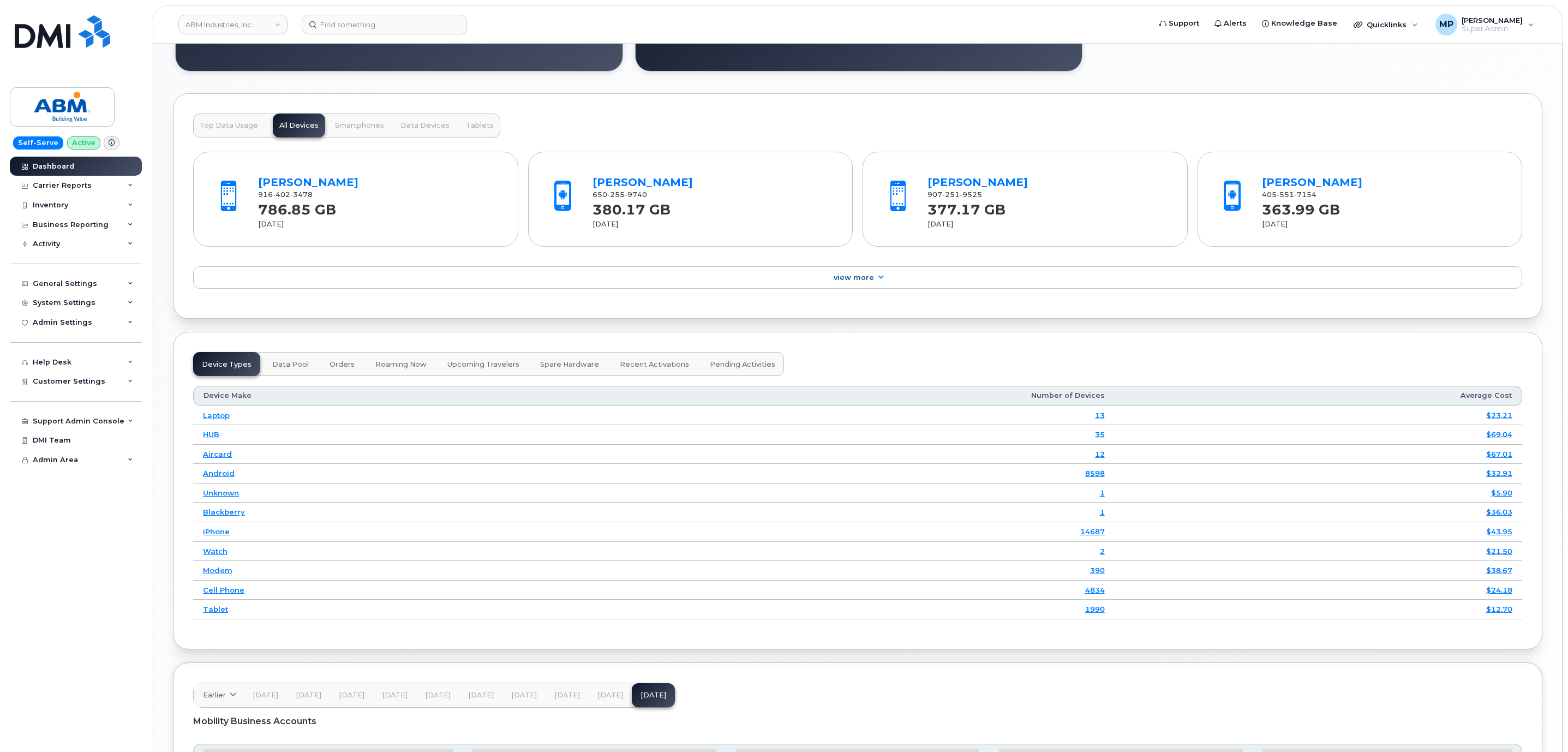
drag, startPoint x: 59, startPoint y: 210, endPoint x: 54, endPoint y: 217, distance: 8.6
click at [59, 210] on div "Inventory" at bounding box center [75, 205] width 132 height 19
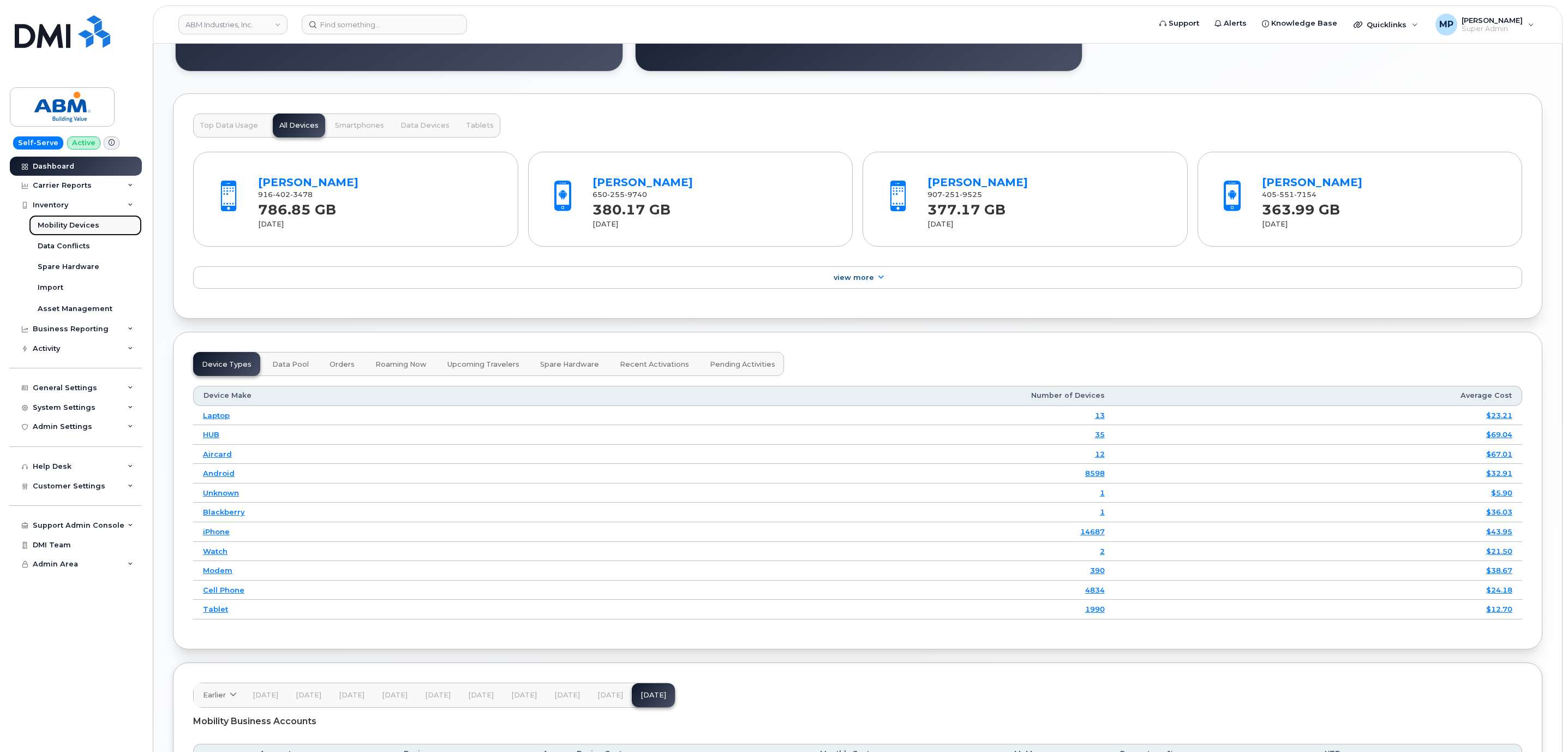
click at [57, 227] on div "Mobility Devices" at bounding box center [69, 225] width 61 height 10
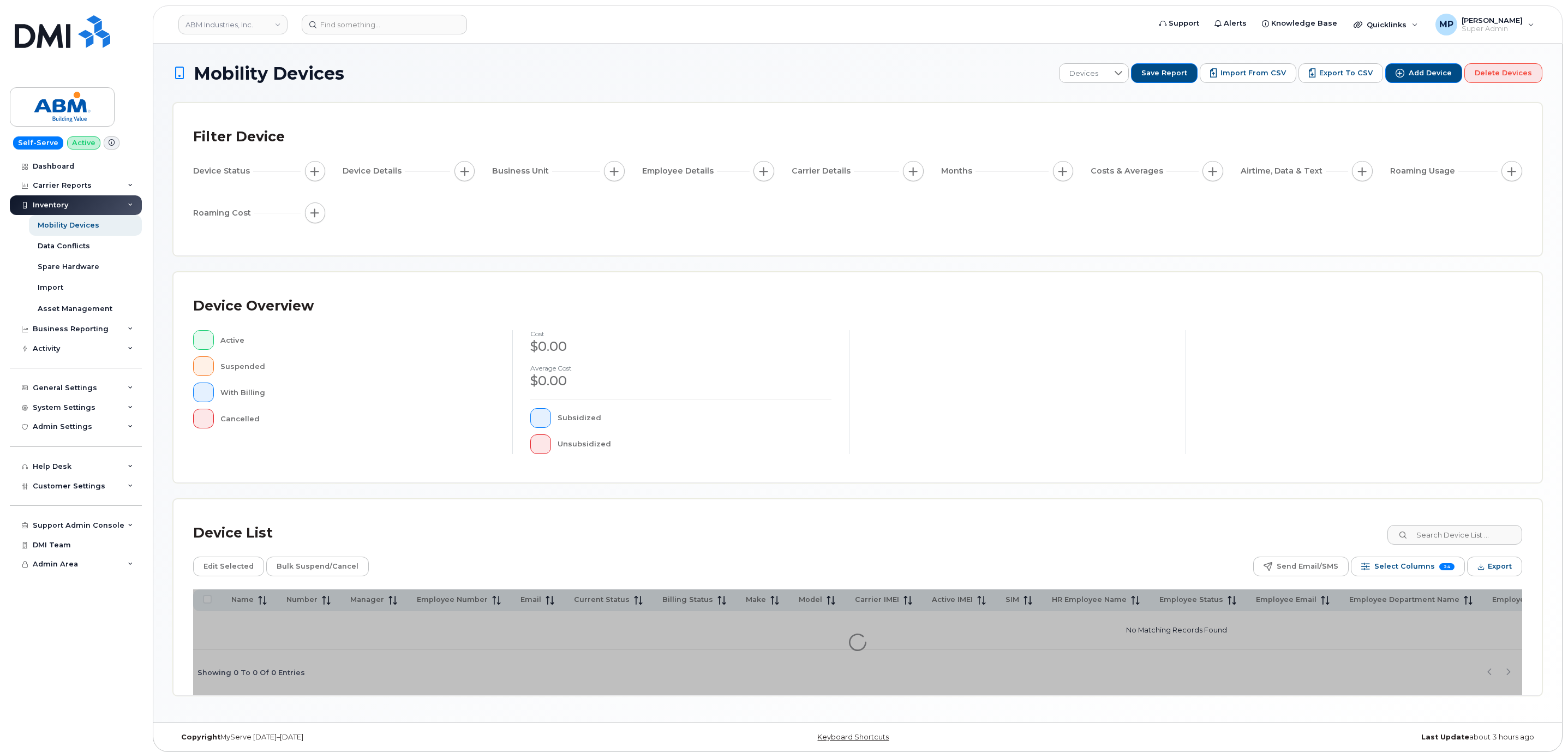
drag, startPoint x: 1337, startPoint y: 70, endPoint x: 1336, endPoint y: 87, distance: 17.0
click at [1338, 70] on span "Export to CSV" at bounding box center [1346, 73] width 53 height 10
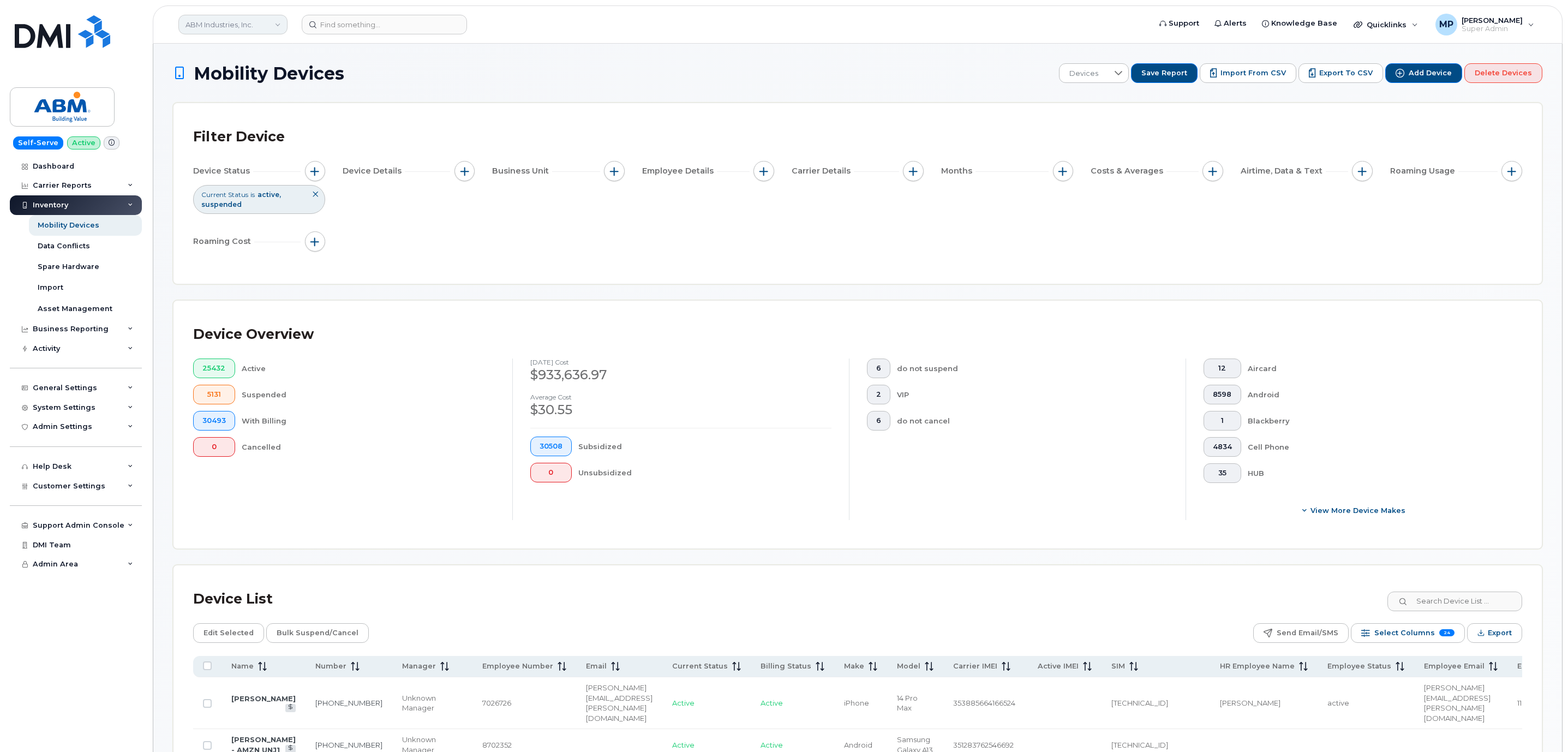
click at [226, 28] on link "ABM Industries, Inc." at bounding box center [233, 24] width 109 height 19
type input "rentokil"
click at [197, 98] on span "Rentokil" at bounding box center [203, 103] width 29 height 11
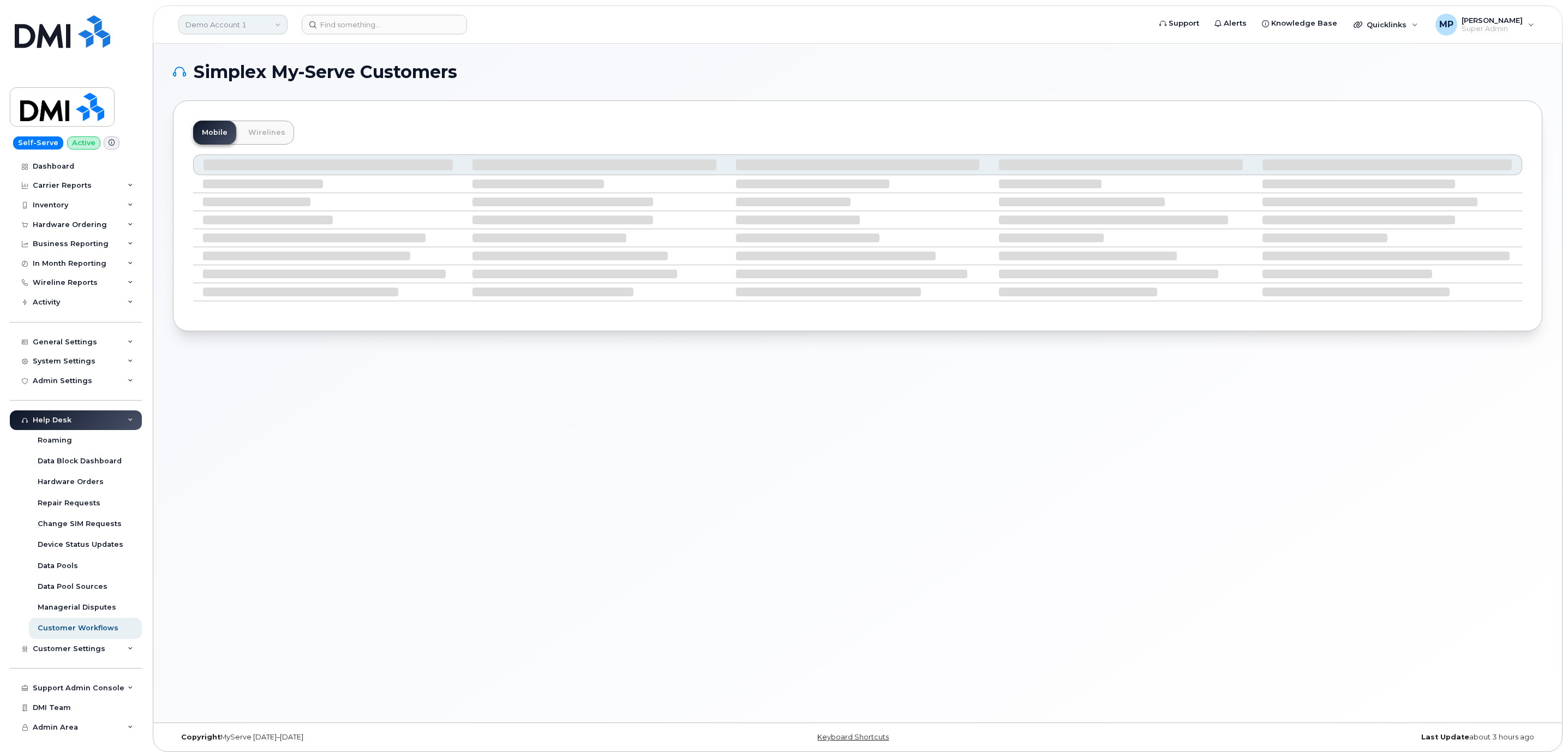
click at [244, 26] on link "Demo Account 1" at bounding box center [233, 24] width 109 height 19
type input "abm"
click at [233, 121] on span "ABM Industries, Inc." at bounding box center [222, 125] width 68 height 11
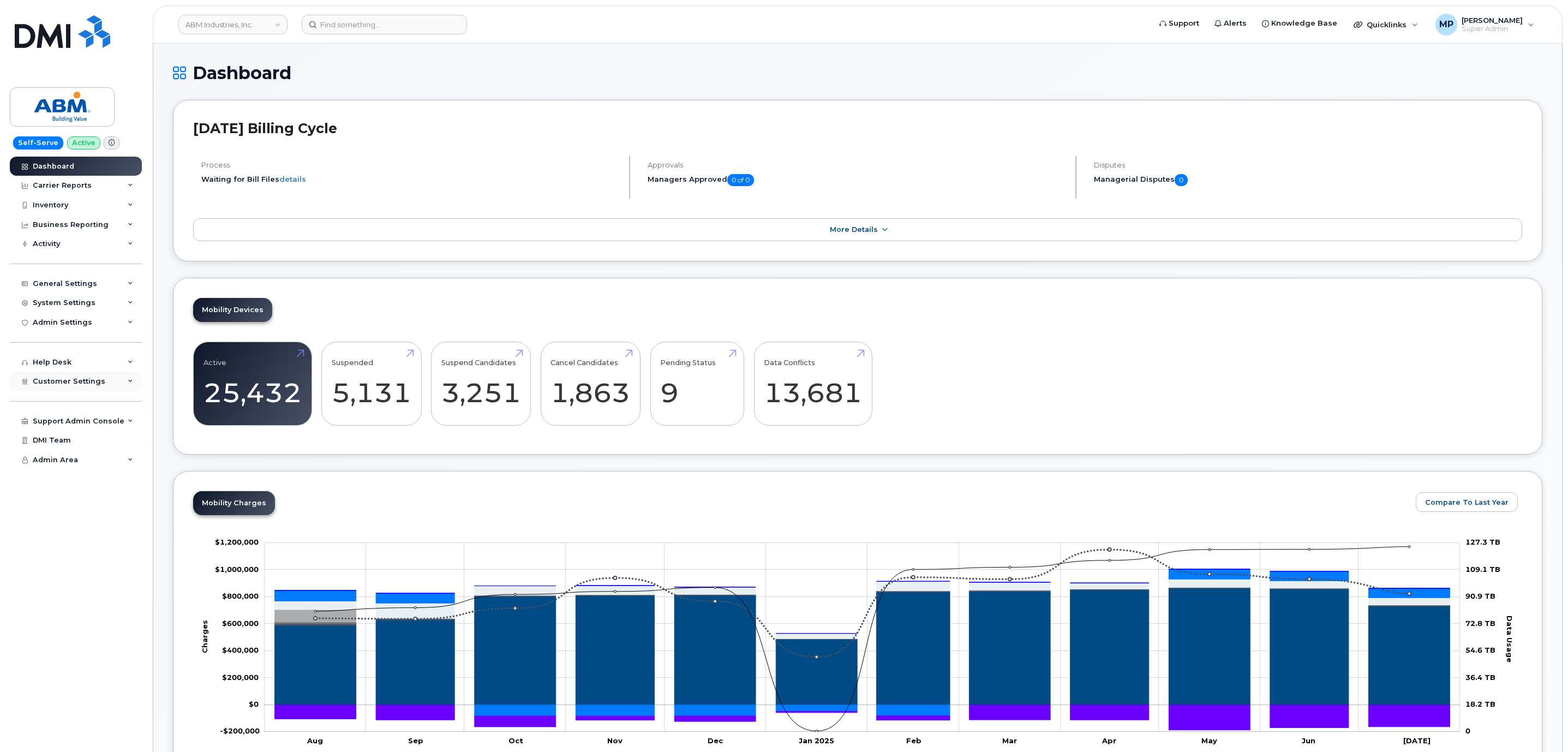
click at [69, 383] on span "Customer Settings" at bounding box center [69, 381] width 73 height 8
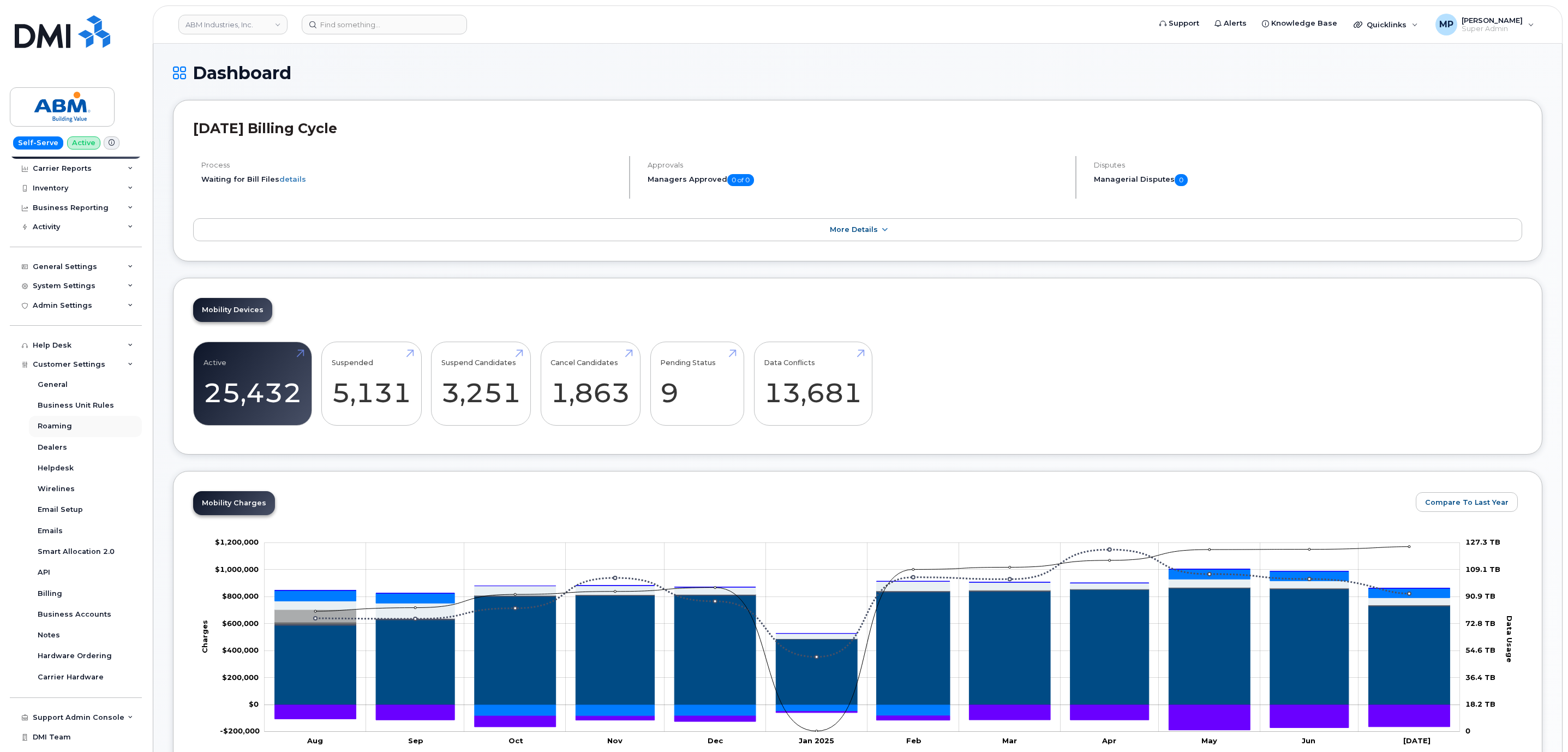
scroll to position [30, 0]
click at [60, 372] on div "General" at bounding box center [53, 372] width 30 height 10
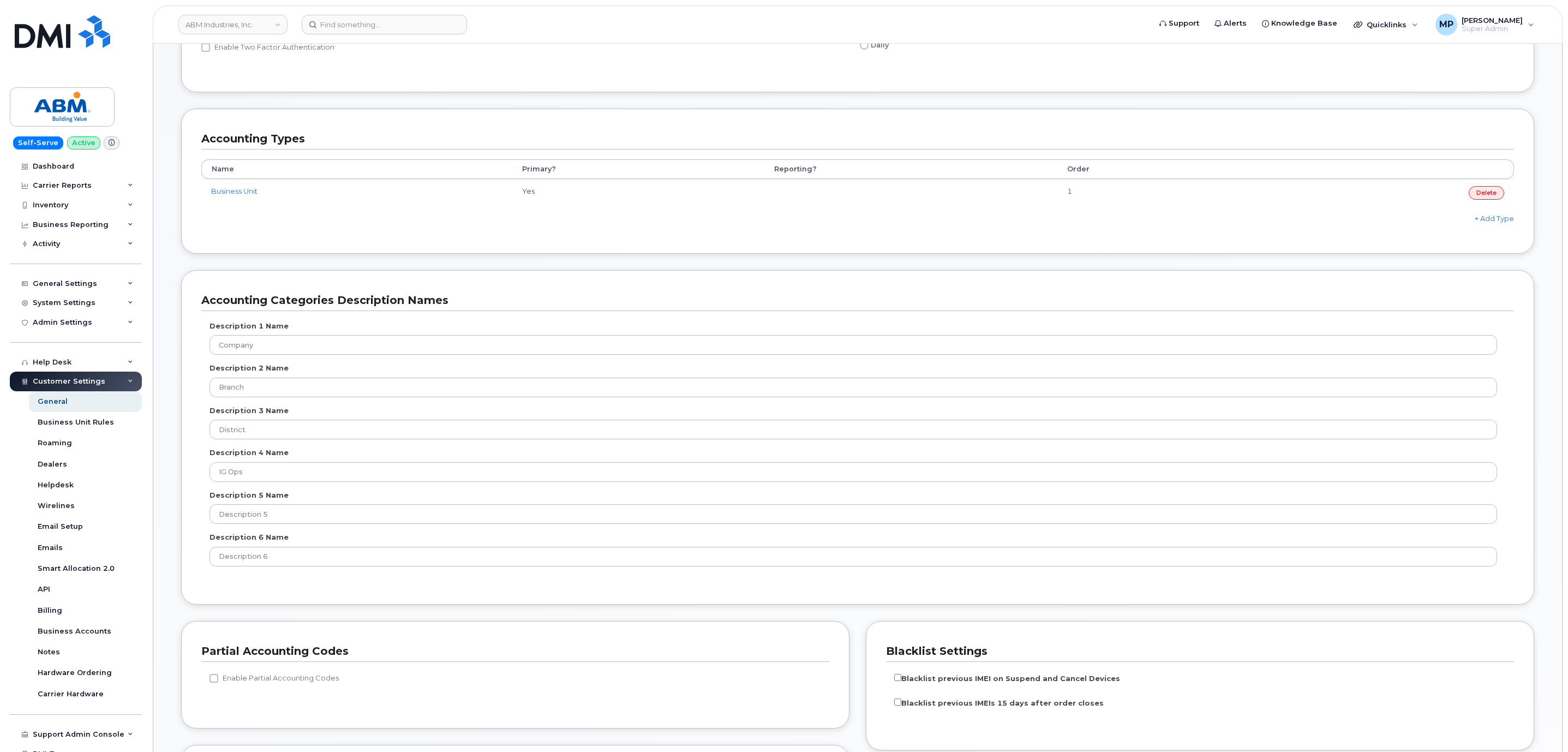
scroll to position [410, 0]
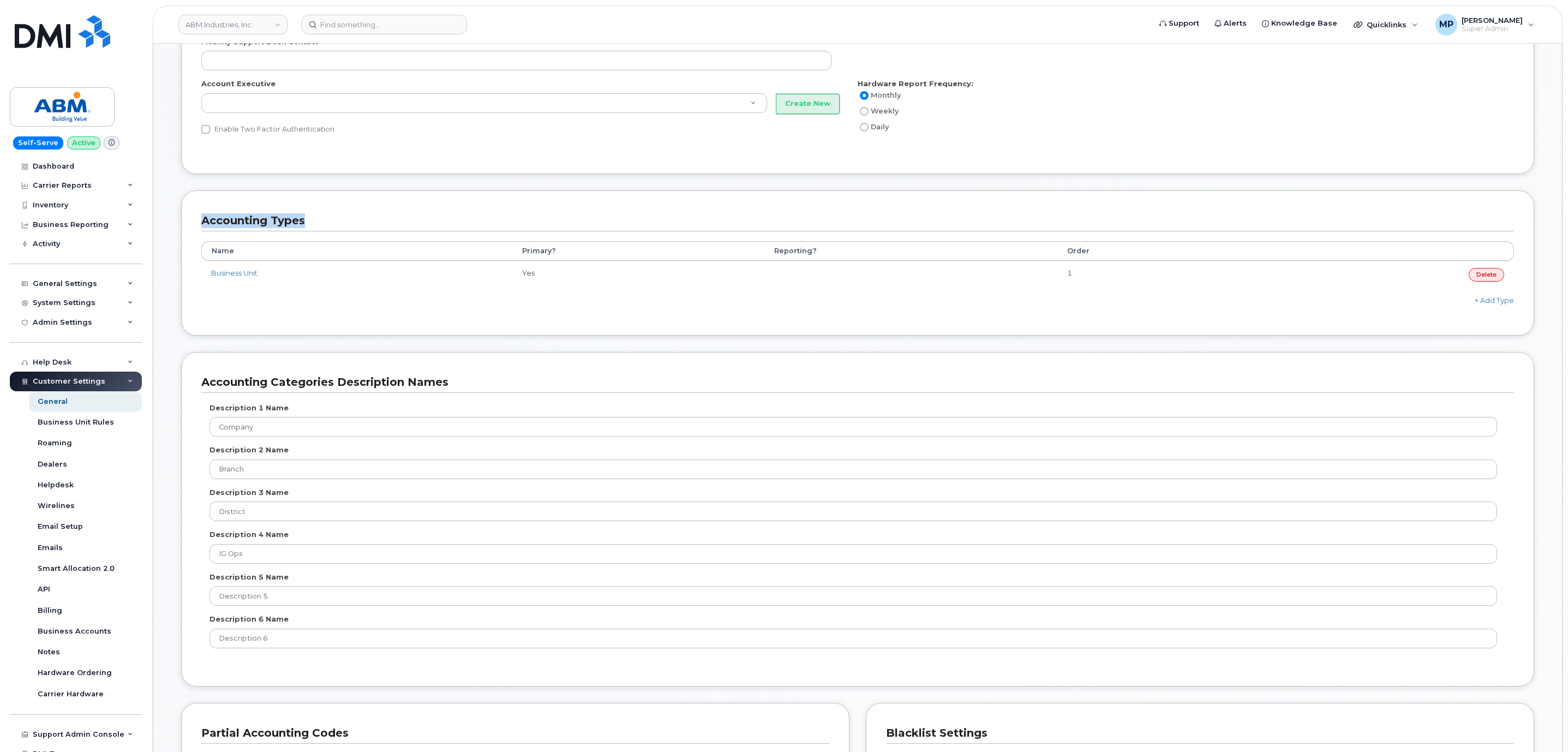
drag, startPoint x: 206, startPoint y: 222, endPoint x: 239, endPoint y: 303, distance: 87.5
click at [362, 226] on h3 "Accounting Types" at bounding box center [854, 221] width 1304 height 15
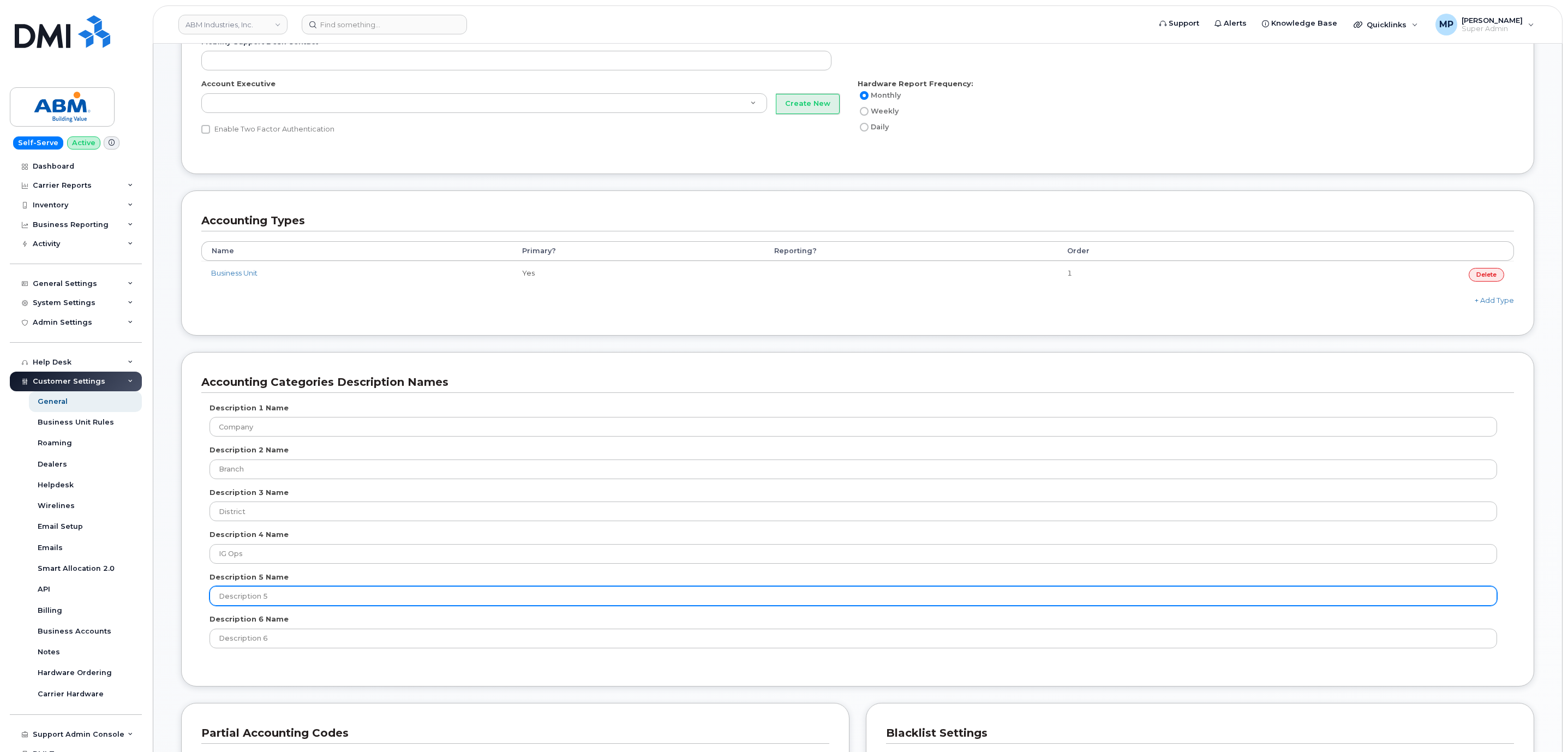
drag, startPoint x: 283, startPoint y: 605, endPoint x: 201, endPoint y: 610, distance: 82.2
click at [201, 610] on div "Description 1 Name Company Description 2 Name Branch Description 3 Name Distric…" at bounding box center [858, 525] width 1313 height 245
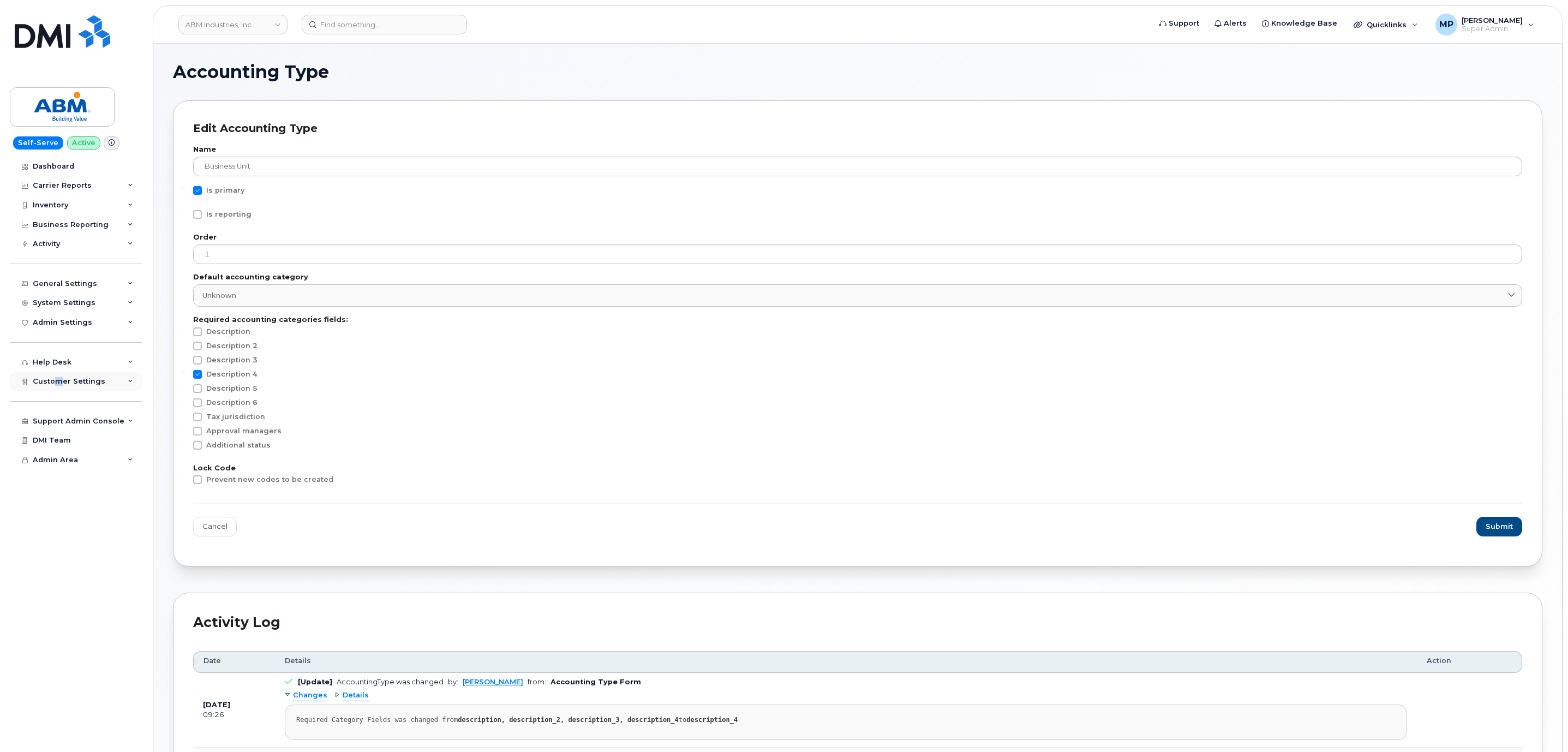
click at [61, 385] on div "Customer Settings" at bounding box center [75, 381] width 132 height 19
click at [63, 299] on div "System Settings" at bounding box center [64, 303] width 63 height 9
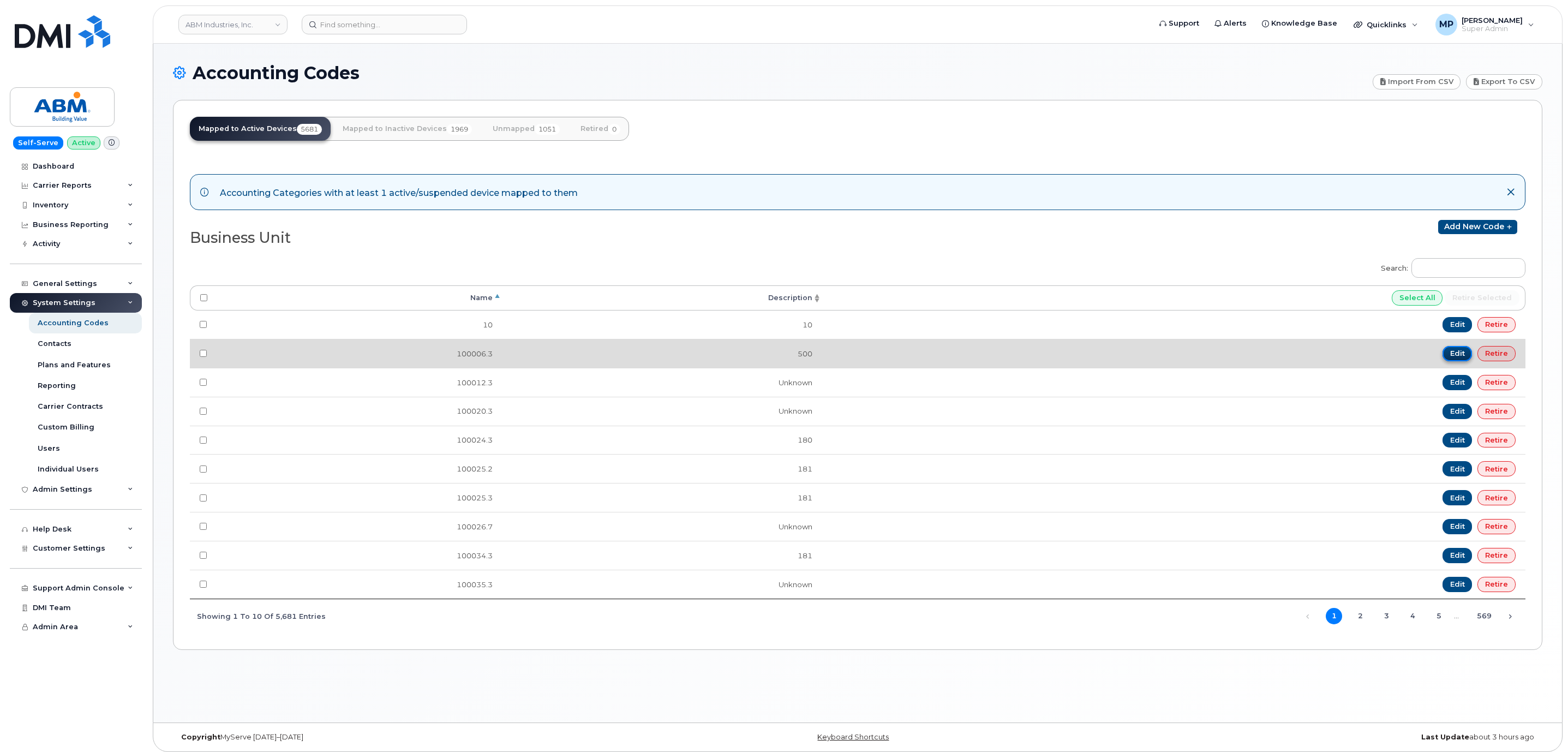
click at [1452, 357] on link "Edit" at bounding box center [1457, 354] width 30 height 15
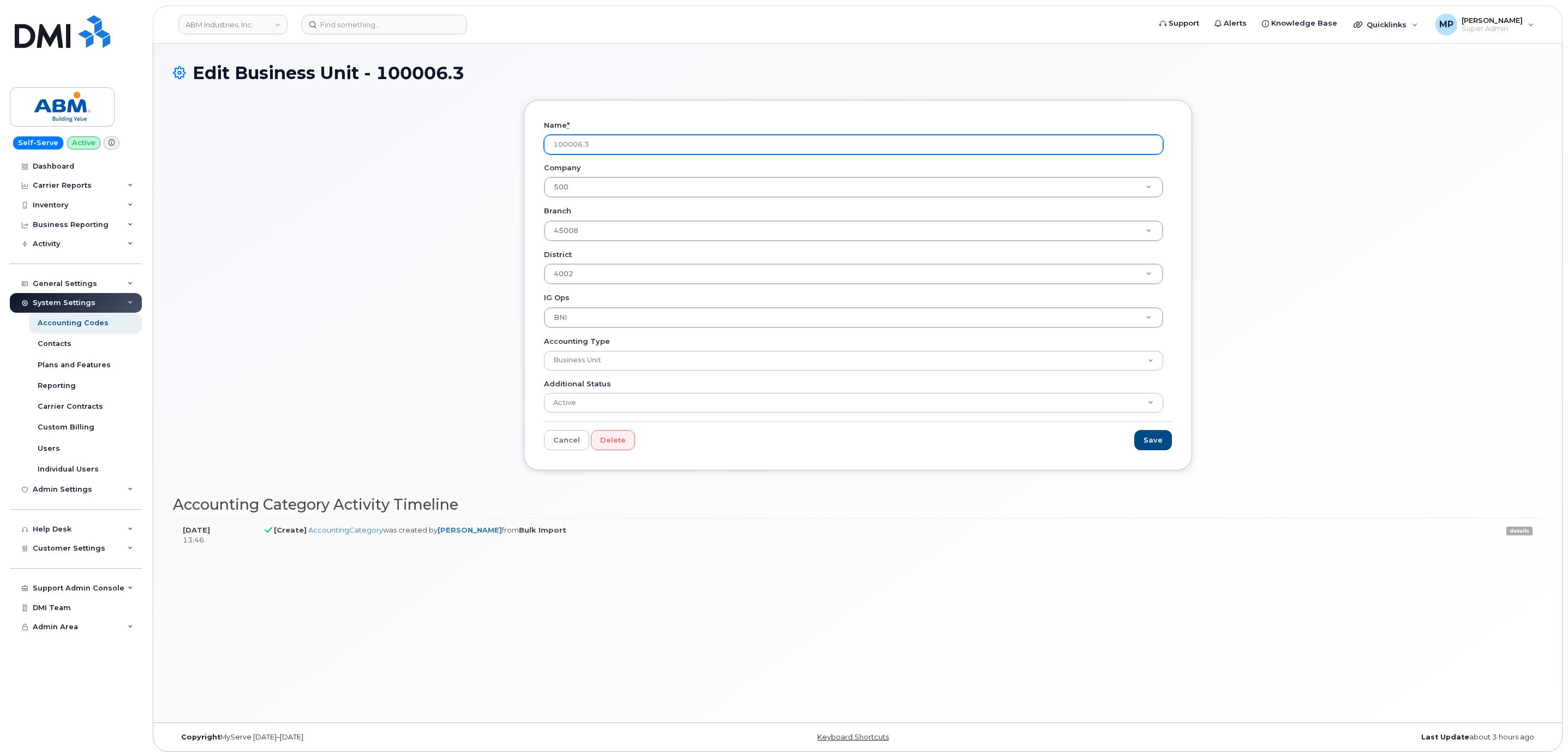
drag, startPoint x: 608, startPoint y: 139, endPoint x: 545, endPoint y: 138, distance: 63.0
click at [545, 138] on input "100006.3" at bounding box center [853, 145] width 619 height 19
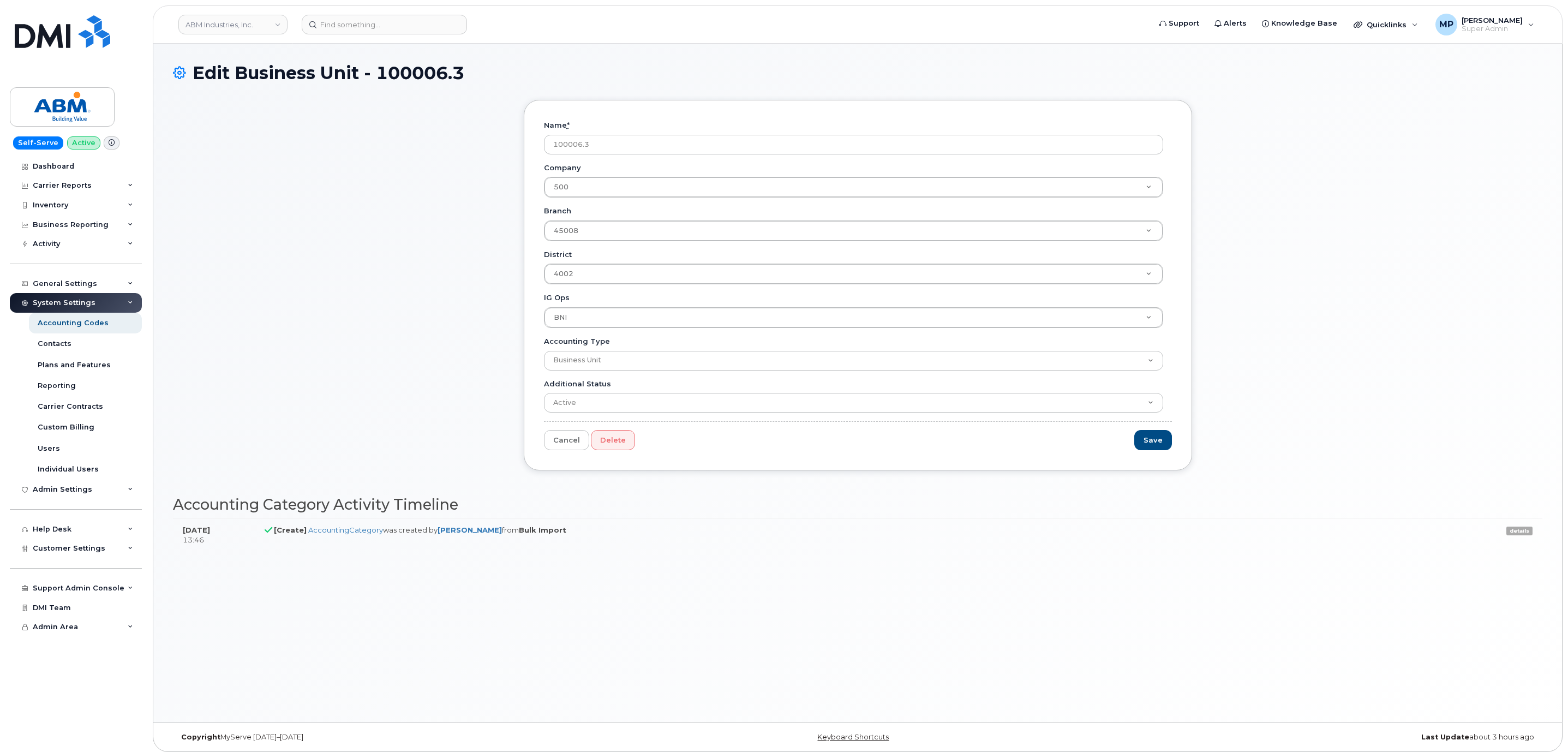
click at [974, 66] on h1 "Edit Business Unit - 100006.3" at bounding box center [858, 73] width 1370 height 19
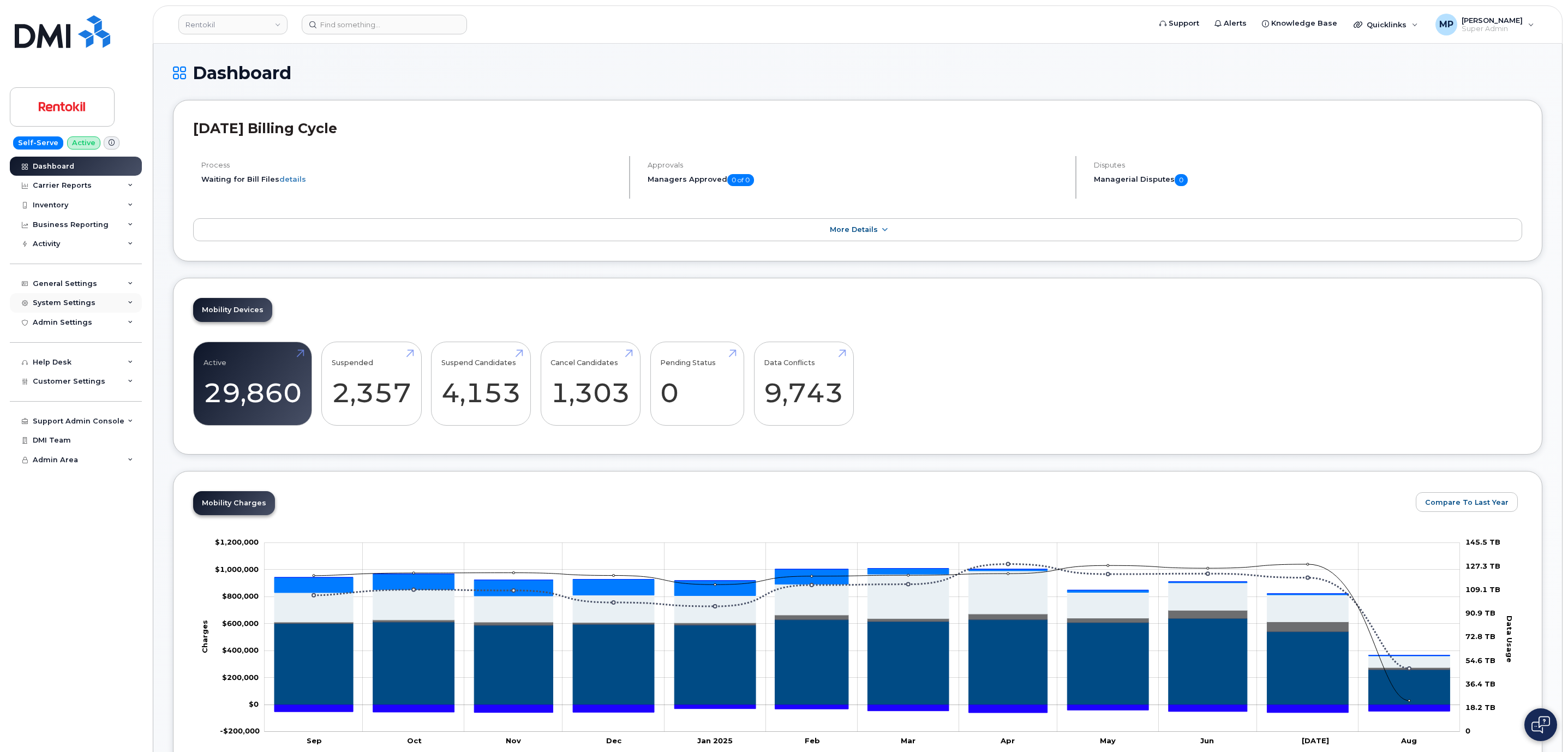
click at [60, 305] on div "System Settings" at bounding box center [64, 303] width 63 height 9
click at [51, 325] on div "Accounting Codes" at bounding box center [74, 323] width 71 height 10
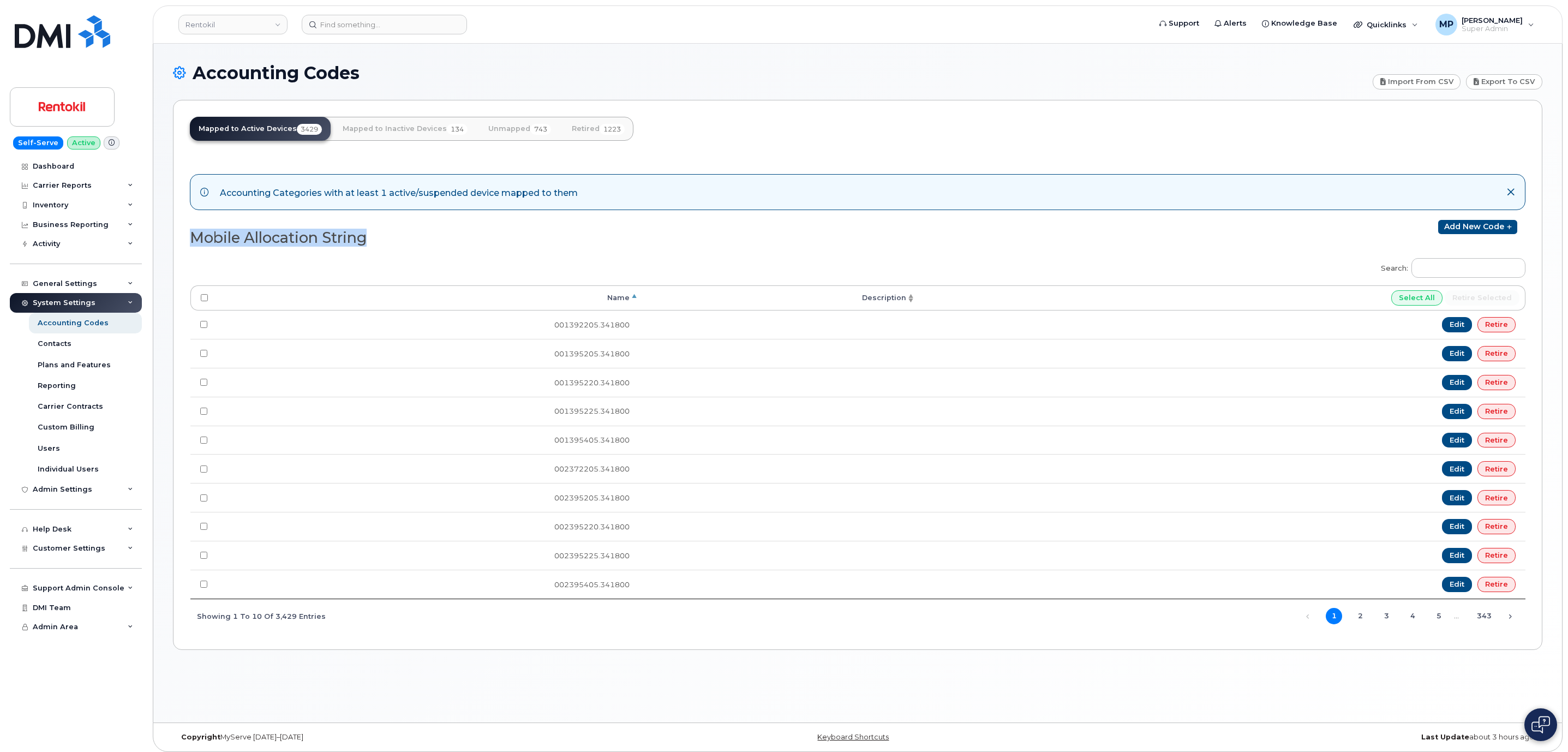
drag, startPoint x: 375, startPoint y: 240, endPoint x: 189, endPoint y: 249, distance: 186.2
click at [187, 243] on div "Mapped to Active Devices 3429 Mapped to Inactive Devices 134 Unmapped 743 Retir…" at bounding box center [858, 374] width 1370 height 550
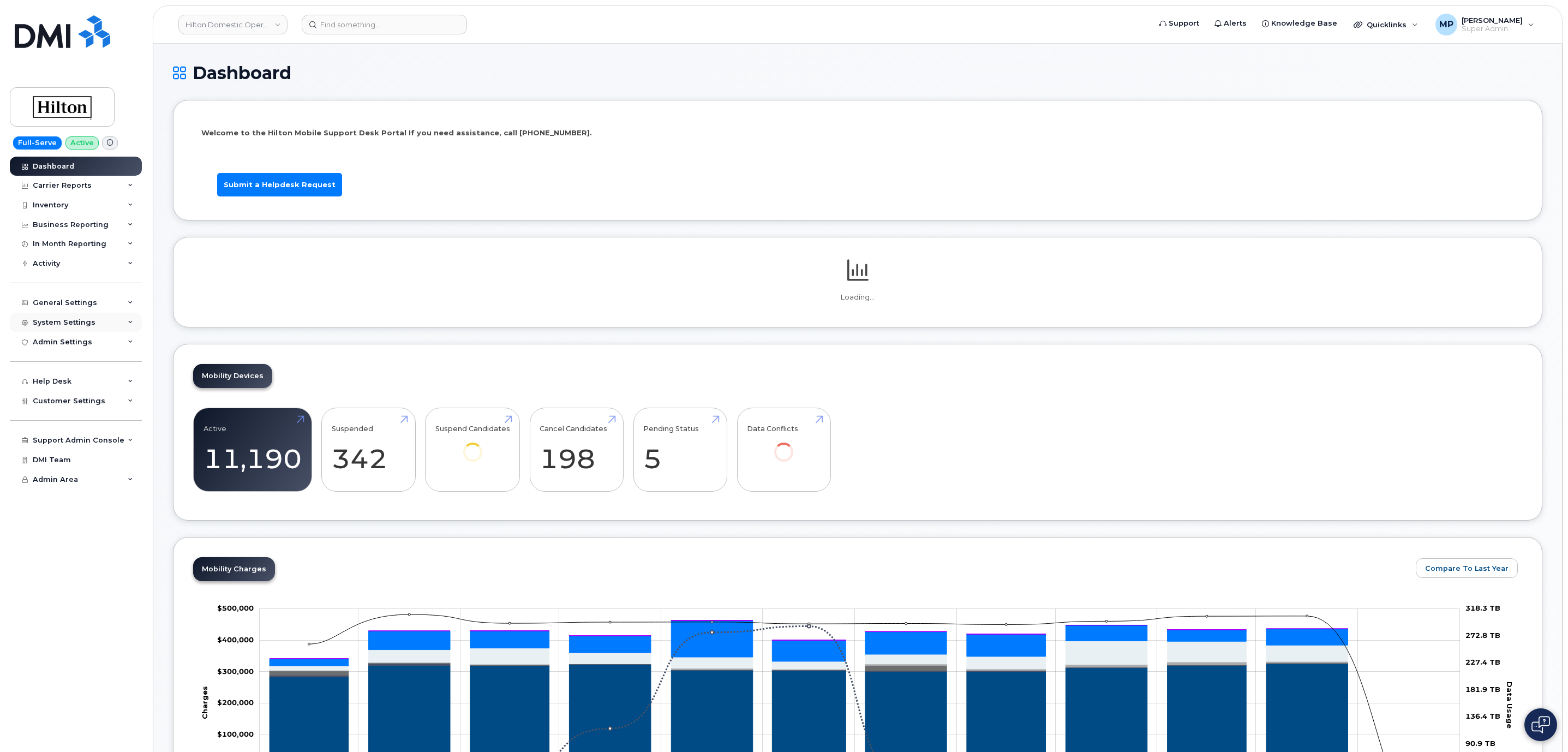
drag, startPoint x: 83, startPoint y: 319, endPoint x: 78, endPoint y: 326, distance: 8.6
click at [83, 323] on div "System Settings" at bounding box center [64, 322] width 63 height 9
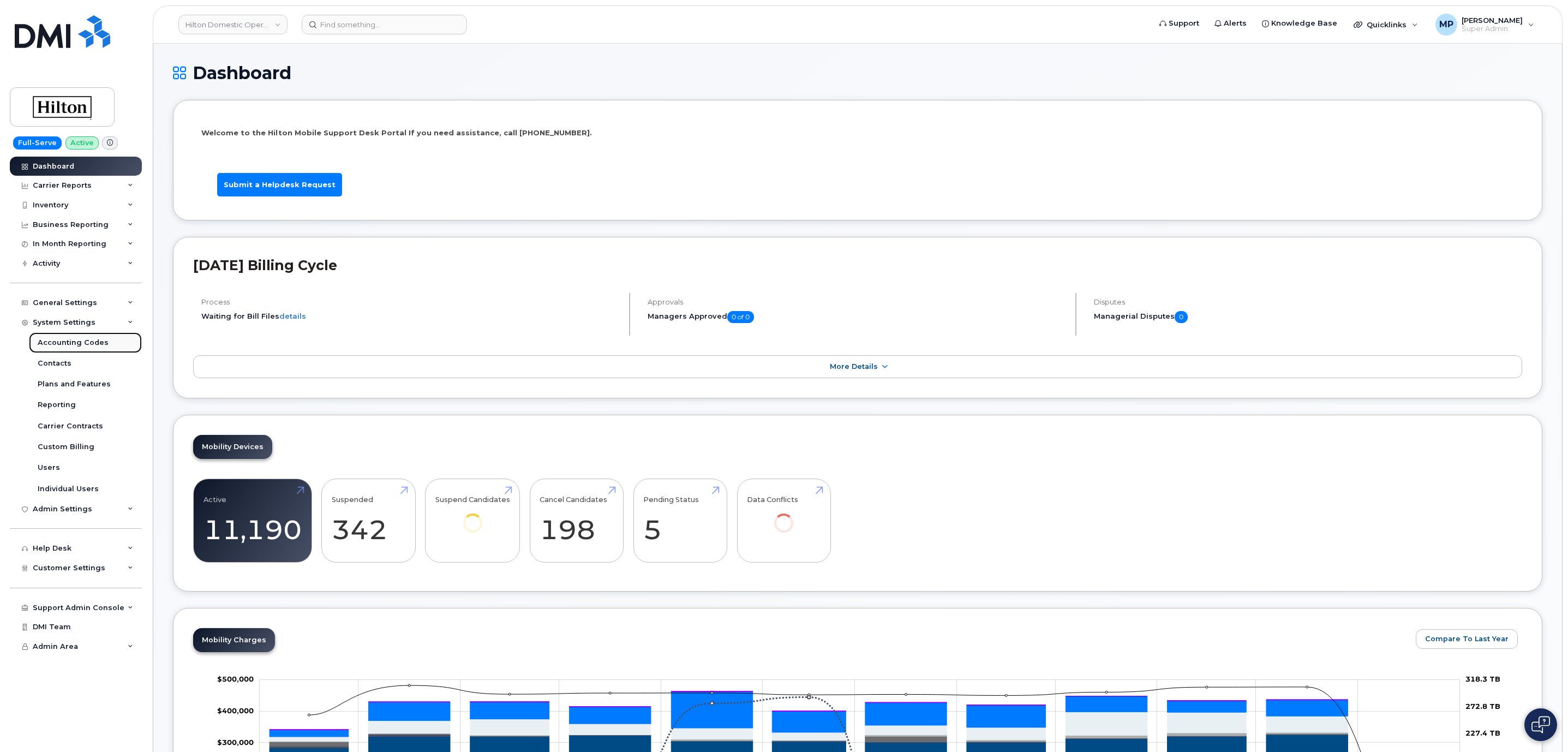
click at [65, 341] on div "Accounting Codes" at bounding box center [74, 342] width 71 height 10
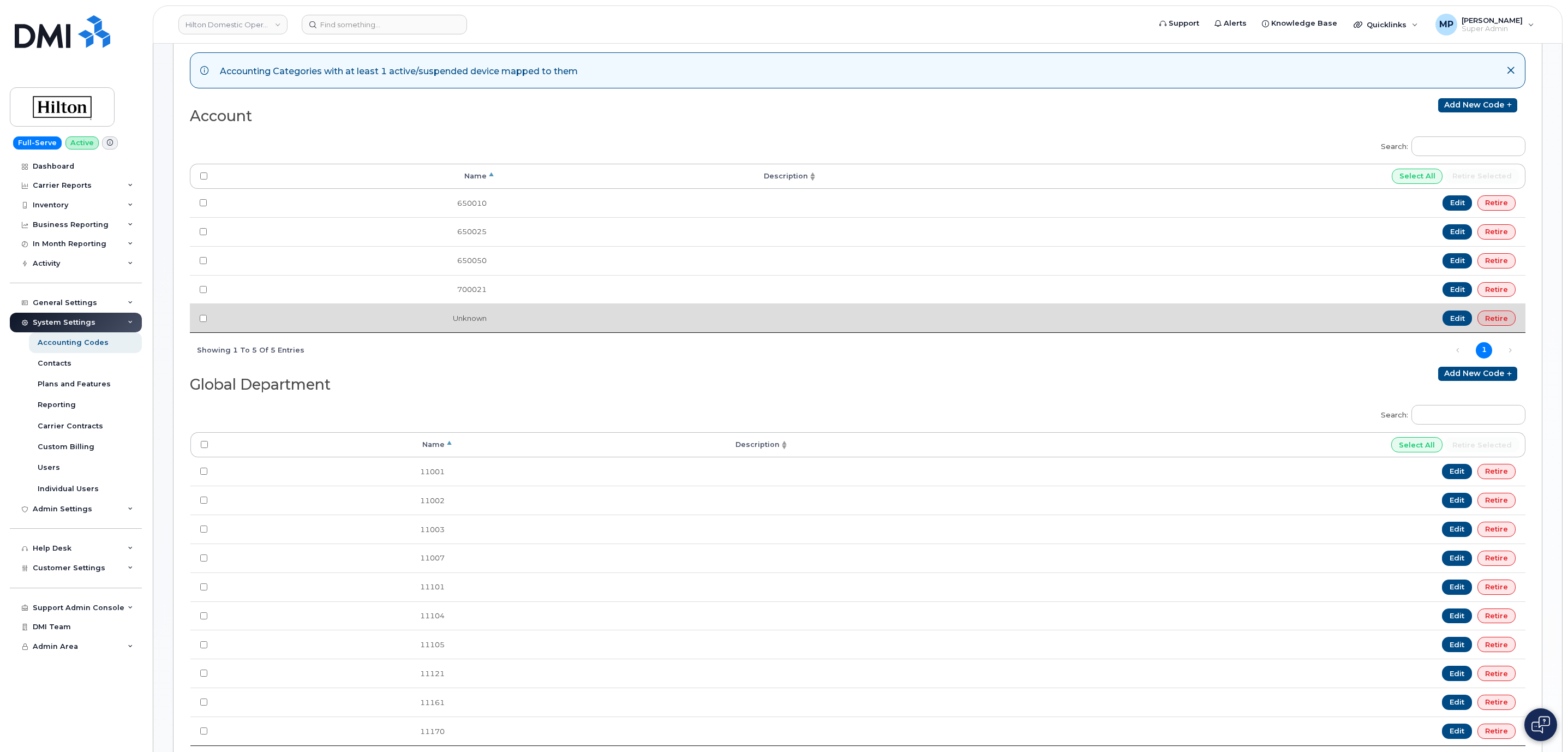
scroll to position [164, 0]
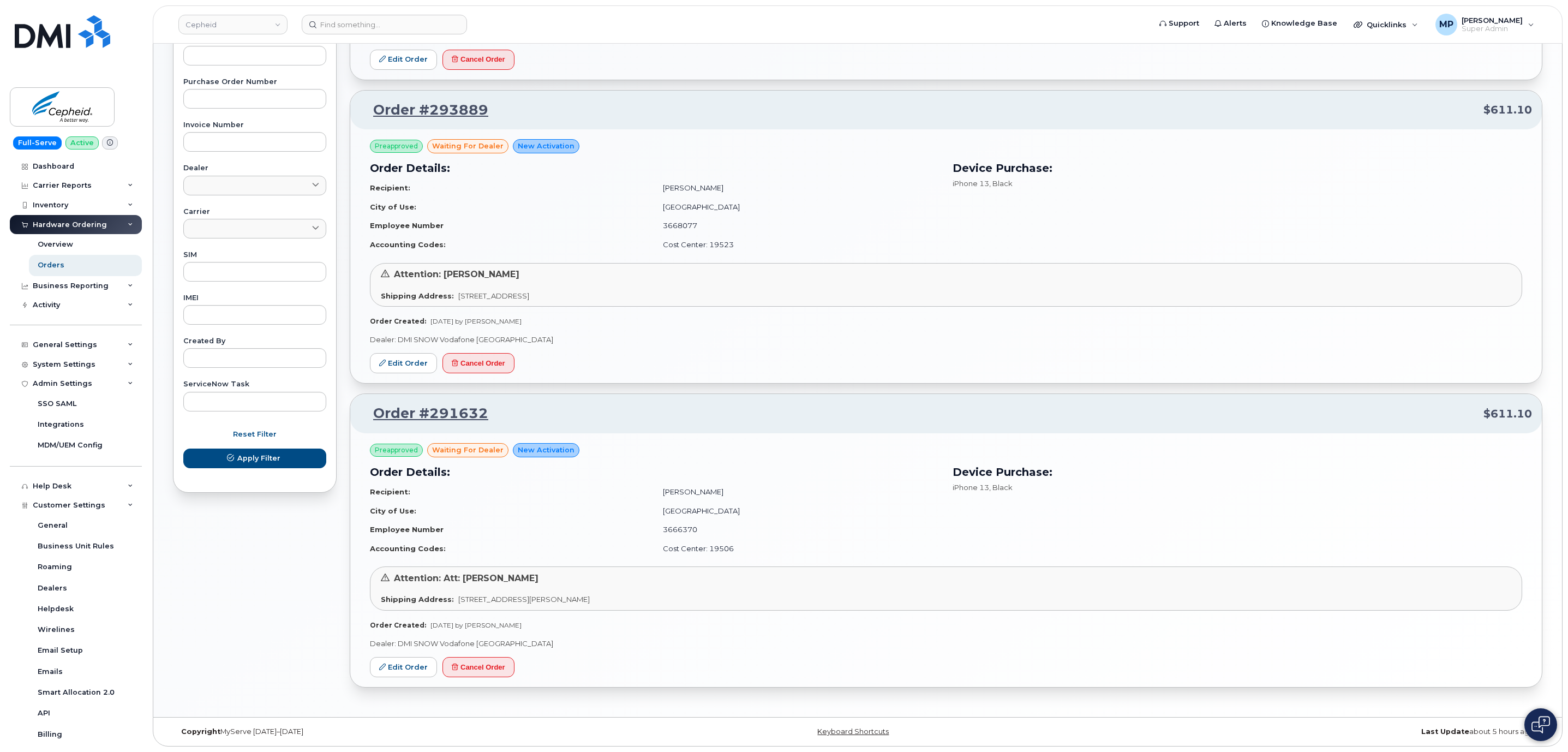
scroll to position [154, 0]
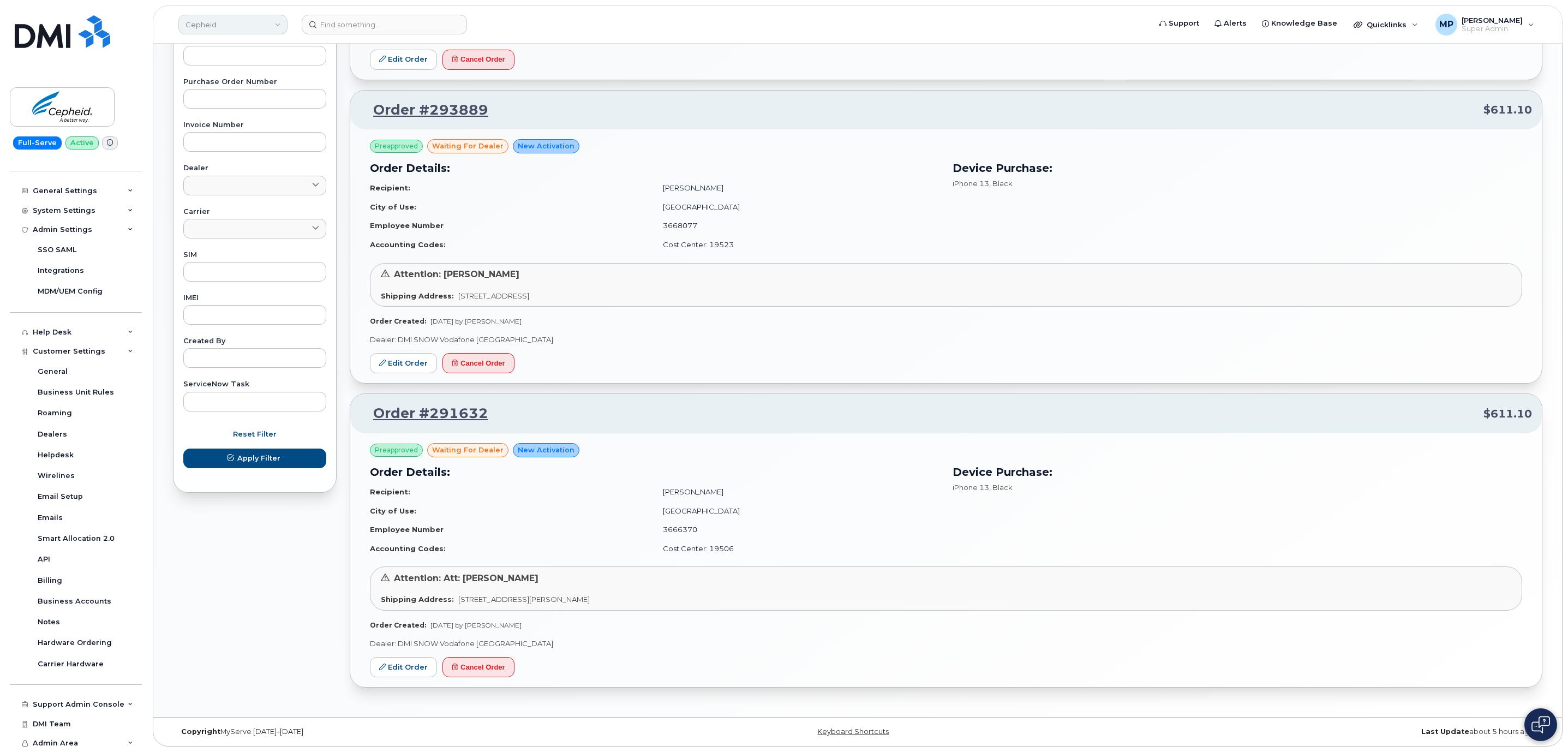
click at [234, 32] on link "Cepheid" at bounding box center [233, 24] width 109 height 19
click at [233, 28] on link "Cepheid" at bounding box center [233, 24] width 109 height 19
type input "kiewi"
click at [214, 128] on span "Kiewit Canada Inc" at bounding box center [220, 125] width 63 height 11
